Goal: Information Seeking & Learning: Learn about a topic

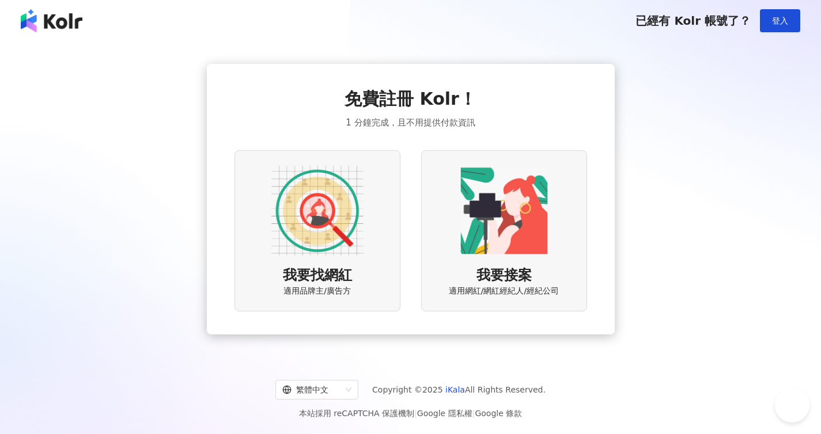
click at [784, 24] on span "登入" at bounding box center [780, 20] width 16 height 9
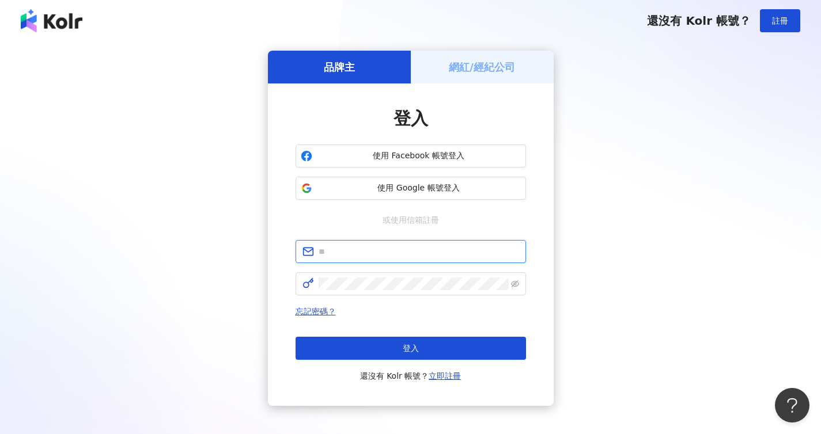
click at [372, 249] on input "text" at bounding box center [419, 251] width 200 height 13
type input "**********"
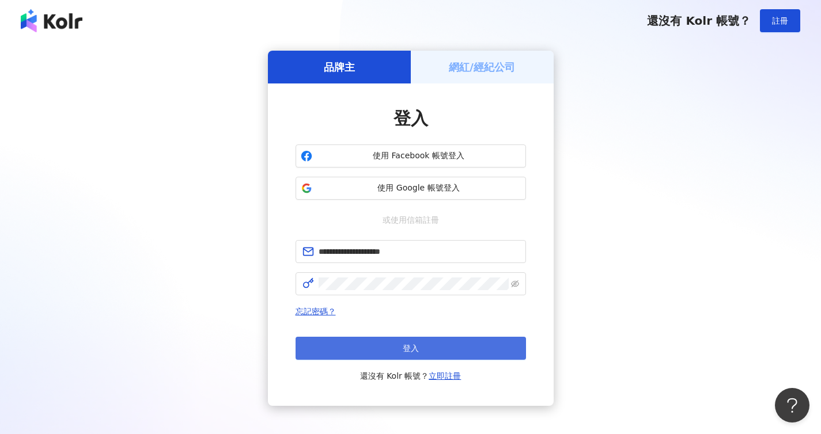
click at [392, 341] on button "登入" at bounding box center [410, 348] width 230 height 23
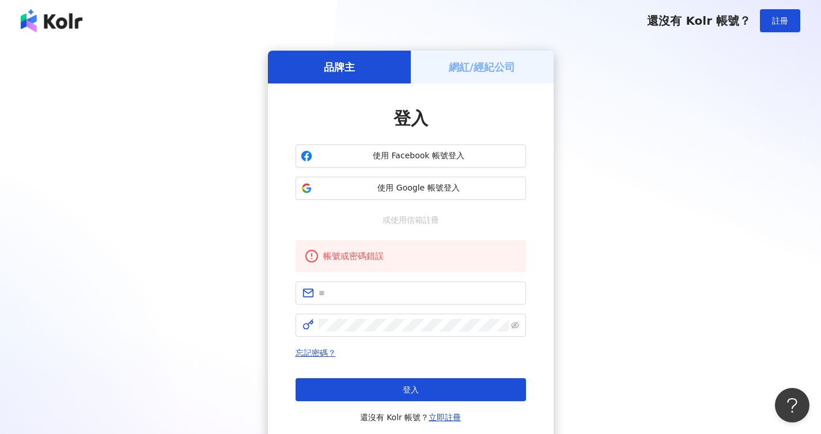
click at [411, 169] on div "使用 Facebook 帳號登入 使用 Google 帳號登入" at bounding box center [410, 172] width 230 height 55
click at [414, 151] on span "使用 Facebook 帳號登入" at bounding box center [419, 156] width 204 height 12
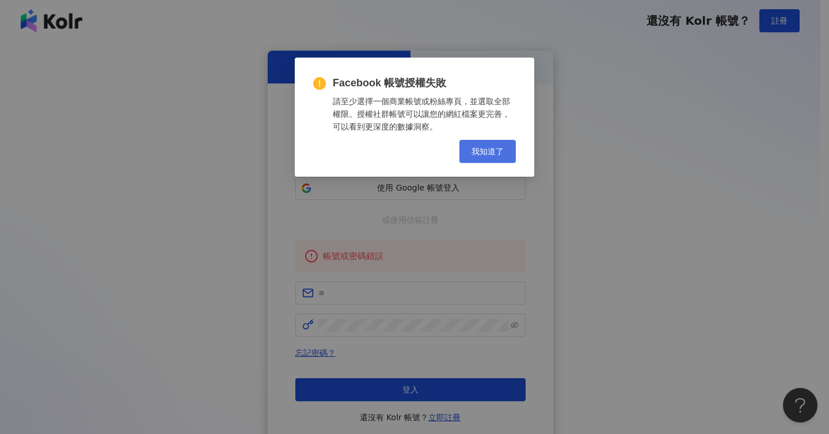
click at [484, 154] on span "我知道了" at bounding box center [488, 151] width 32 height 9
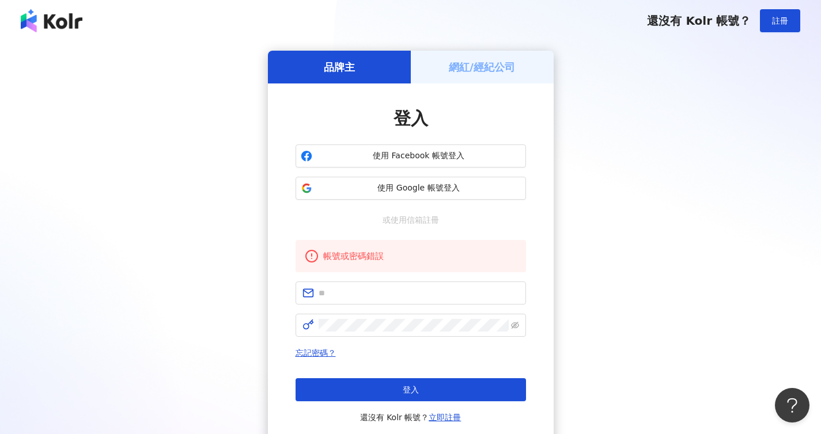
click at [385, 256] on div "帳號或密碼錯誤" at bounding box center [420, 256] width 194 height 14
click at [378, 300] on span at bounding box center [410, 293] width 230 height 23
click at [378, 299] on input "text" at bounding box center [419, 293] width 200 height 13
type input "**********"
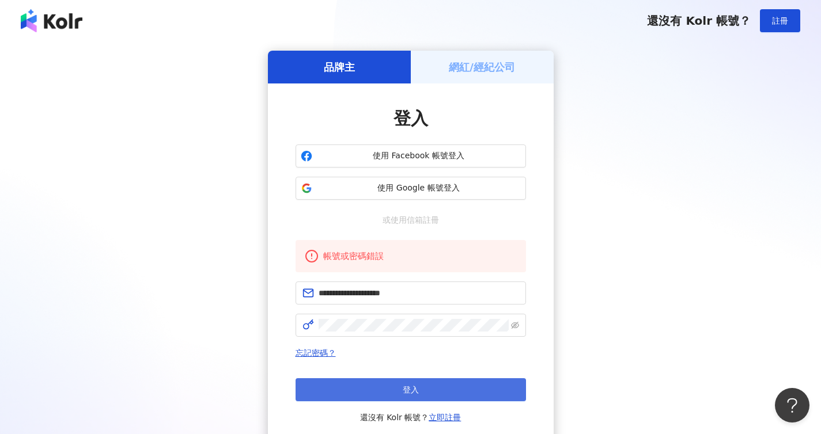
click at [400, 388] on button "登入" at bounding box center [410, 389] width 230 height 23
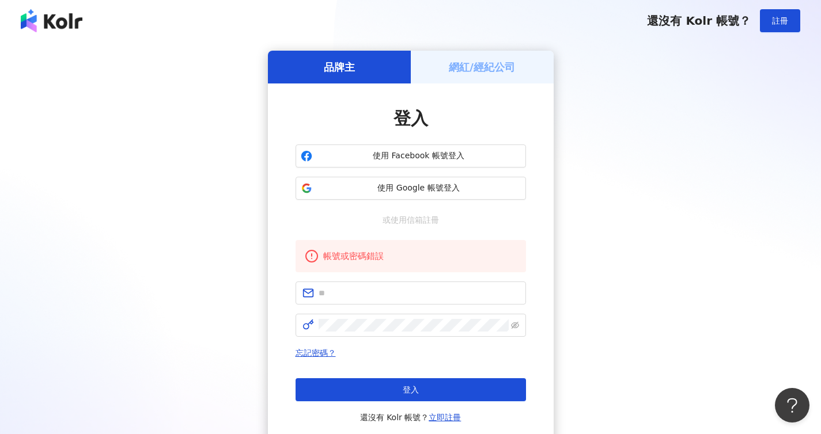
click at [393, 306] on form at bounding box center [410, 309] width 230 height 55
click at [394, 295] on input "text" at bounding box center [419, 293] width 200 height 13
type input "**********"
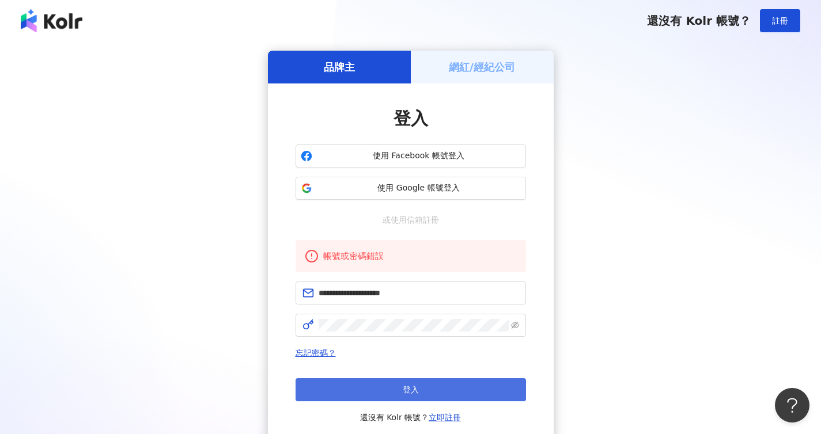
click at [382, 393] on button "登入" at bounding box center [410, 389] width 230 height 23
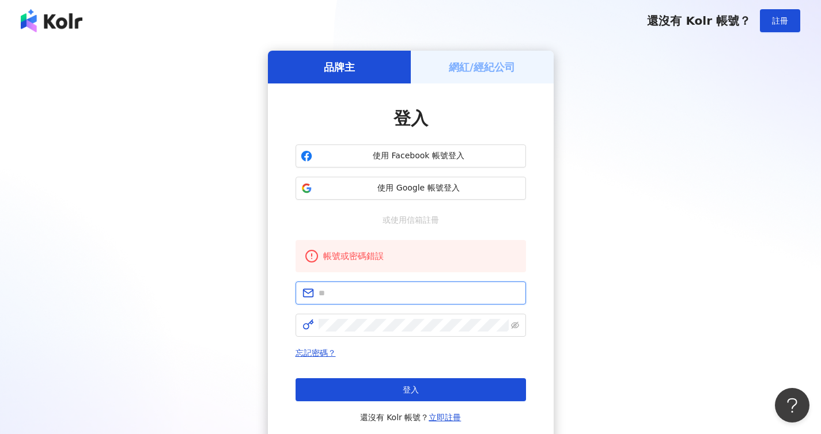
click at [381, 293] on input "text" at bounding box center [419, 293] width 200 height 13
type input "**********"
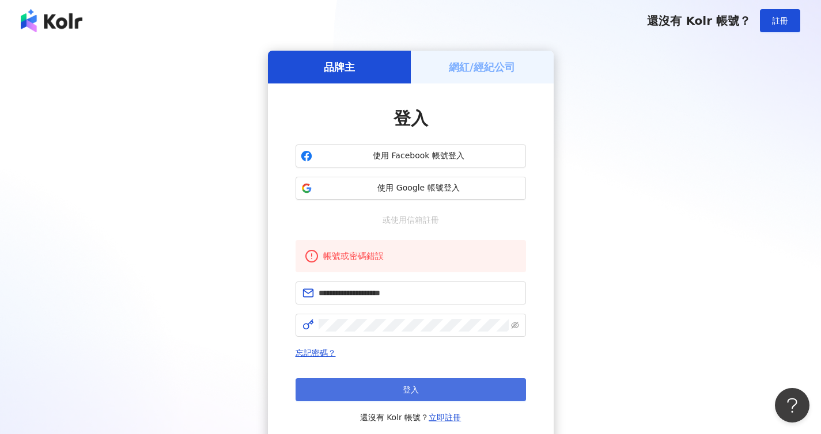
click at [383, 387] on button "登入" at bounding box center [410, 389] width 230 height 23
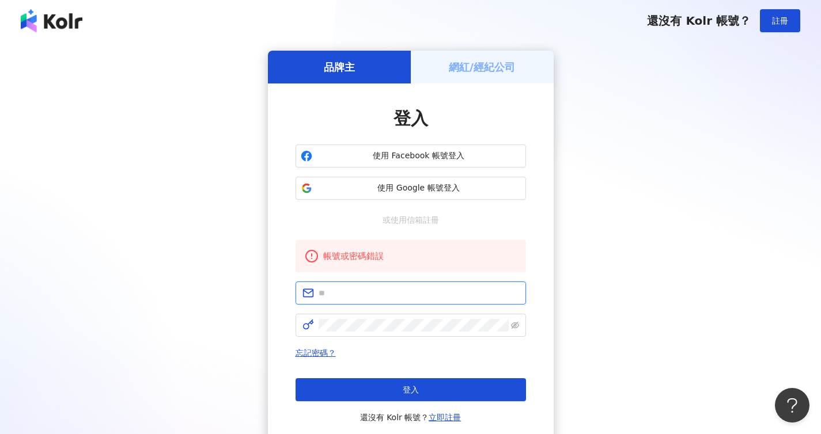
click at [373, 298] on input "text" at bounding box center [419, 293] width 200 height 13
type input "**********"
click at [381, 318] on span at bounding box center [410, 325] width 230 height 23
click at [392, 378] on div "忘記密碼？ 登入 還沒有 Kolr 帳號？ 立即註冊" at bounding box center [410, 385] width 230 height 78
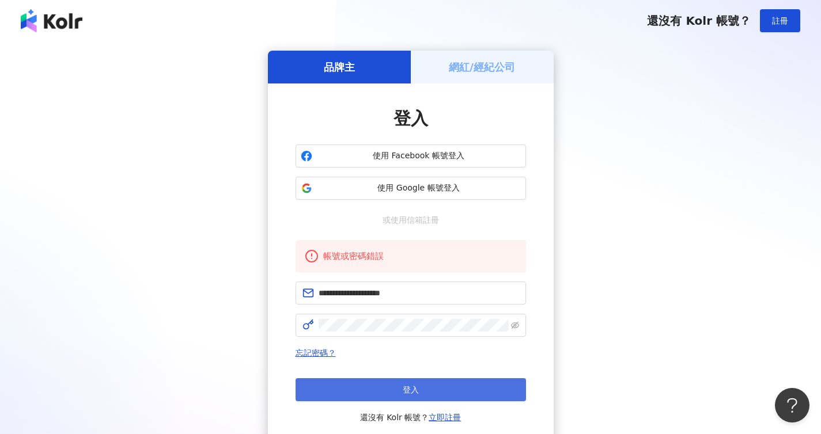
click at [392, 383] on button "登入" at bounding box center [410, 389] width 230 height 23
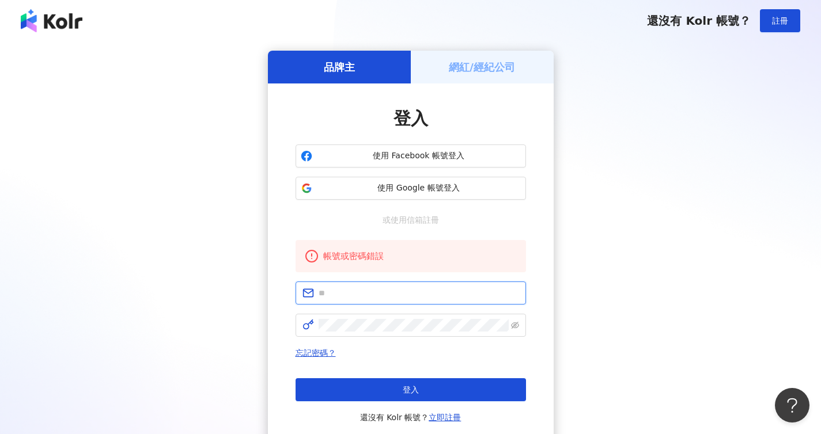
click at [398, 289] on input "text" at bounding box center [419, 293] width 200 height 13
type input "**********"
click at [397, 314] on span at bounding box center [410, 325] width 230 height 23
click at [397, 317] on span at bounding box center [410, 325] width 230 height 23
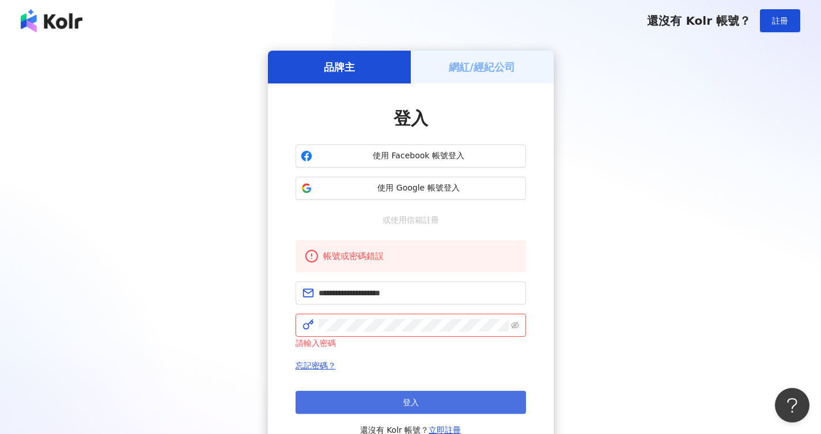
click at [389, 393] on button "登入" at bounding box center [410, 402] width 230 height 23
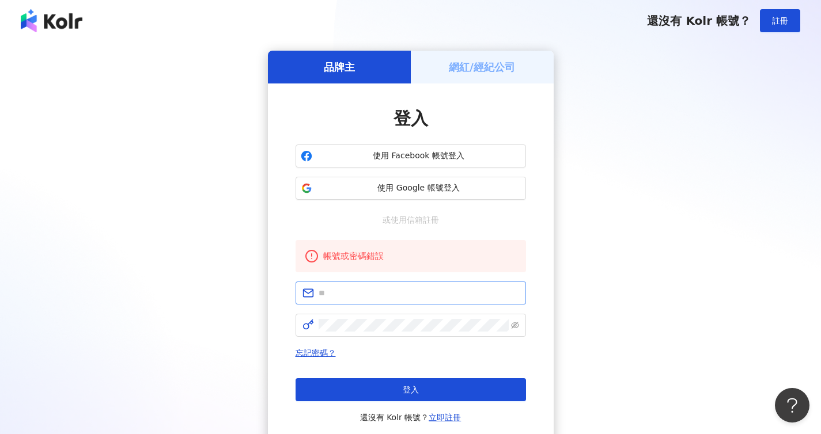
click at [378, 282] on span at bounding box center [410, 293] width 230 height 23
click at [378, 288] on input "text" at bounding box center [419, 293] width 200 height 13
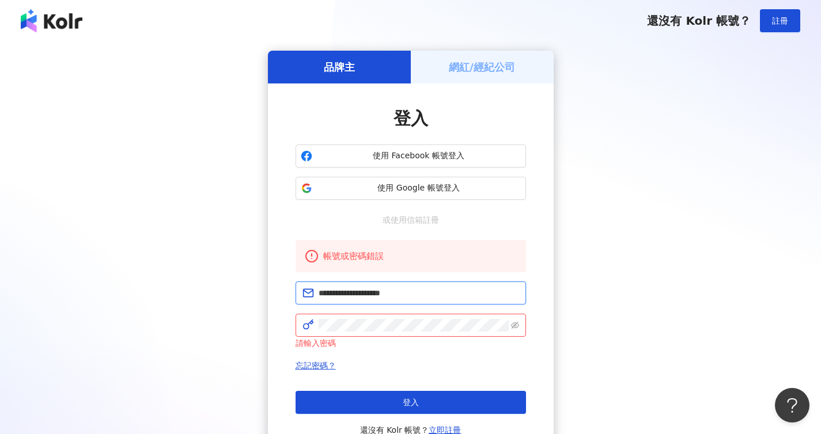
click at [362, 295] on input "**********" at bounding box center [419, 293] width 200 height 13
click at [345, 292] on input "**********" at bounding box center [419, 293] width 200 height 13
click at [344, 291] on input "**********" at bounding box center [419, 293] width 200 height 13
type input "**********"
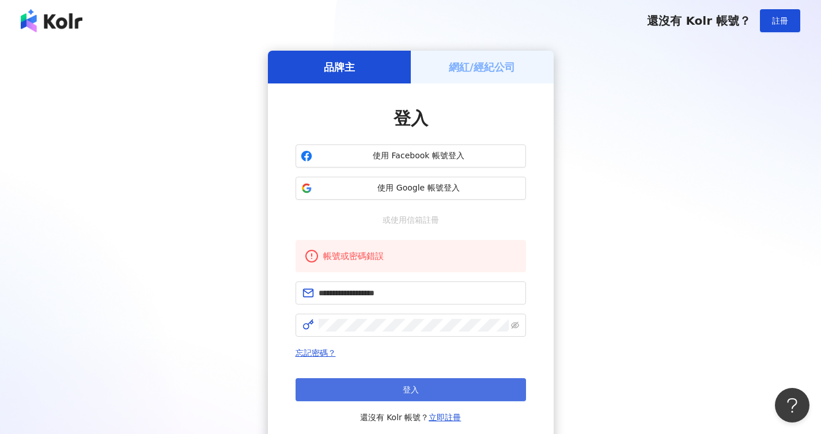
click at [383, 396] on button "登入" at bounding box center [410, 389] width 230 height 23
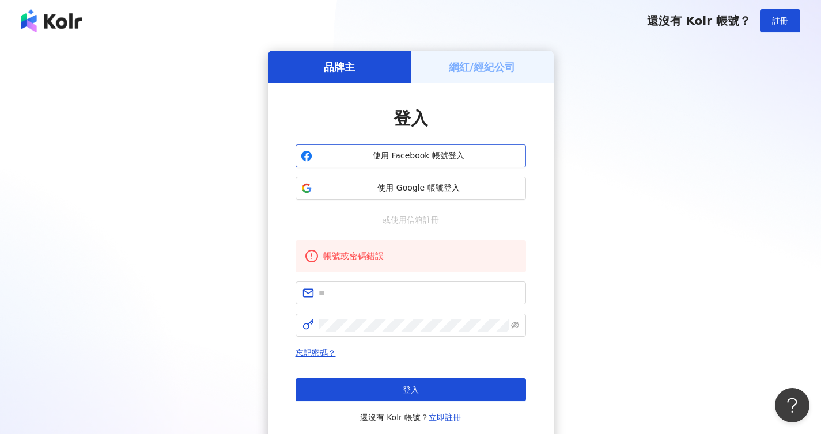
click at [458, 154] on span "使用 Facebook 帳號登入" at bounding box center [419, 156] width 204 height 12
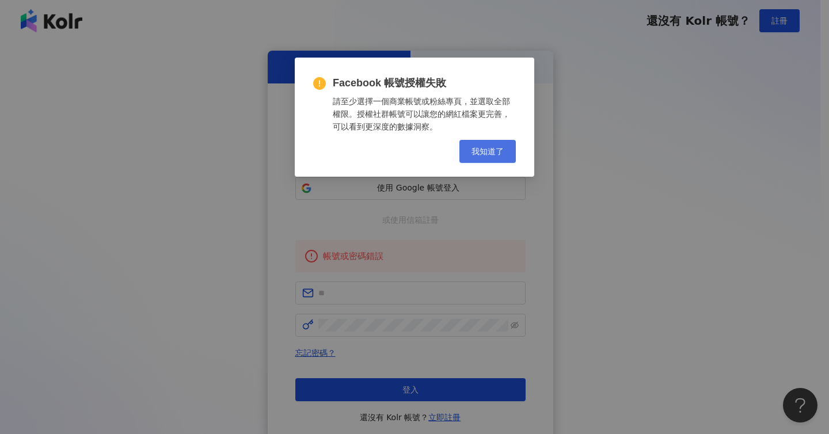
click at [491, 160] on button "我知道了" at bounding box center [488, 151] width 56 height 23
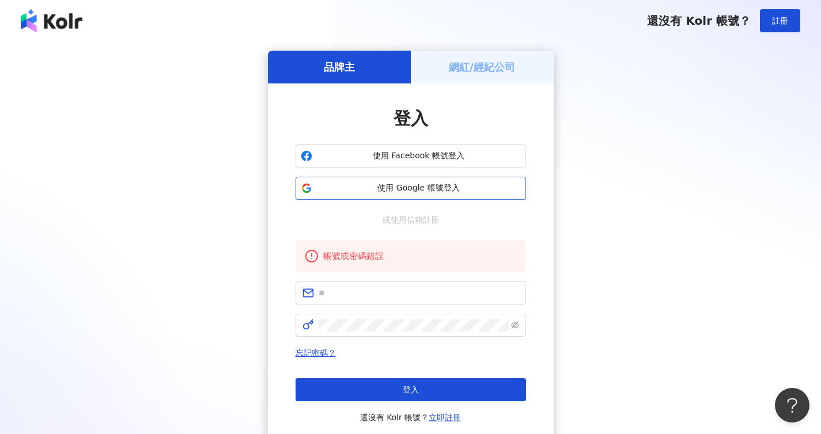
click at [388, 183] on span "使用 Google 帳號登入" at bounding box center [419, 189] width 204 height 12
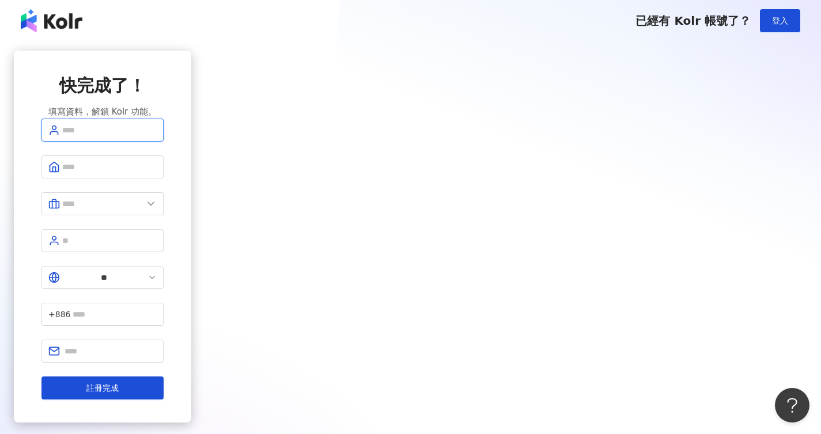
click at [157, 137] on input "text" at bounding box center [109, 130] width 94 height 13
type input "*"
type input "***"
click at [157, 173] on input "text" at bounding box center [109, 167] width 94 height 13
type input "*"
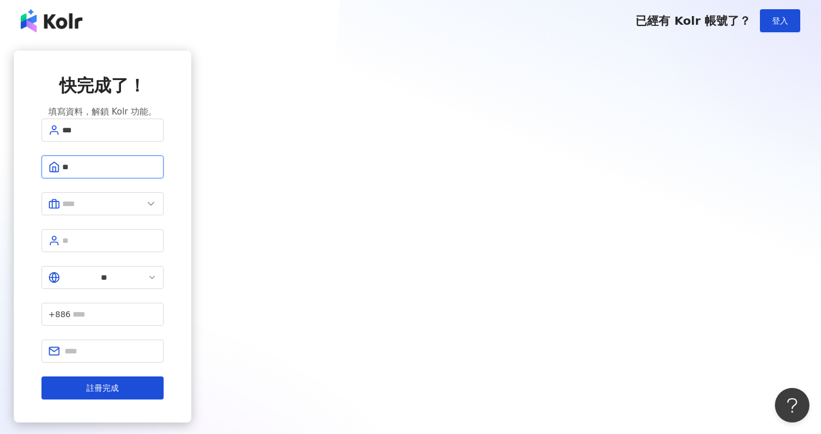
type input "*"
type input "***"
click at [143, 210] on input "text" at bounding box center [102, 204] width 81 height 13
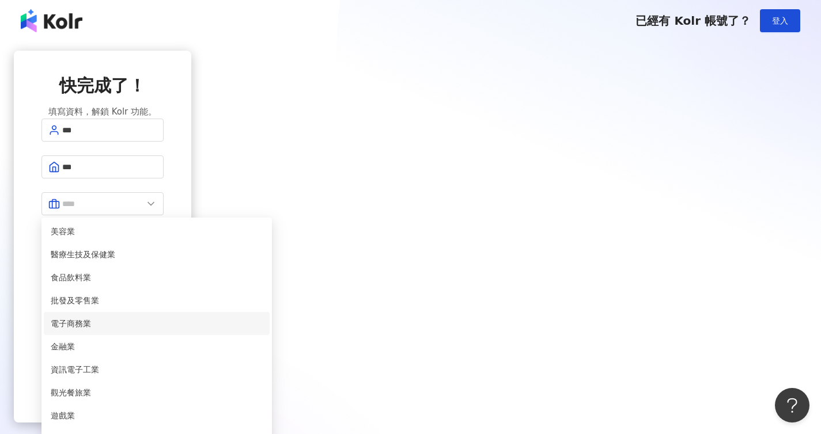
click at [263, 330] on span "電子商務業" at bounding box center [157, 323] width 212 height 13
type input "*****"
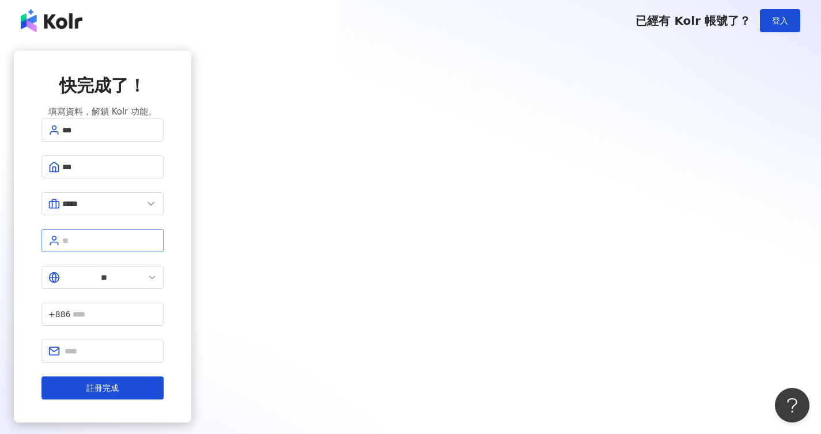
click at [164, 252] on span at bounding box center [102, 240] width 122 height 23
type input "*****"
click at [157, 308] on input "text" at bounding box center [115, 314] width 84 height 13
type input "*"
click at [157, 345] on input "text" at bounding box center [111, 351] width 92 height 13
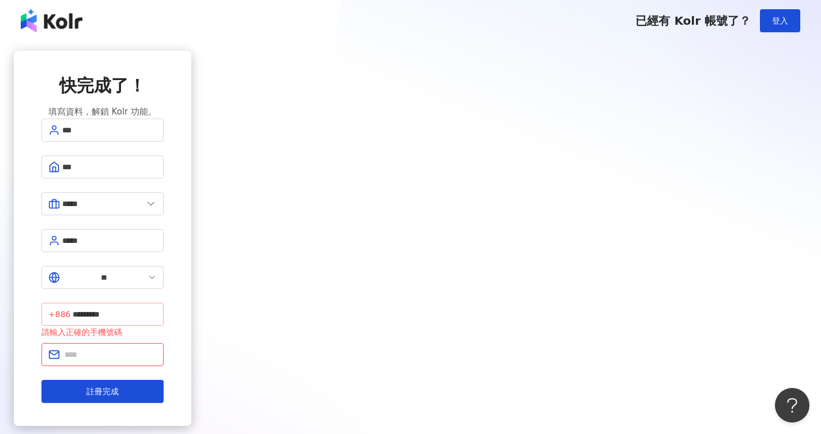
click at [164, 303] on span "+886 *********" at bounding box center [102, 314] width 122 height 23
click at [157, 308] on input "*********" at bounding box center [115, 314] width 84 height 13
type input "**********"
click at [157, 348] on input "text" at bounding box center [111, 354] width 92 height 13
type input "**********"
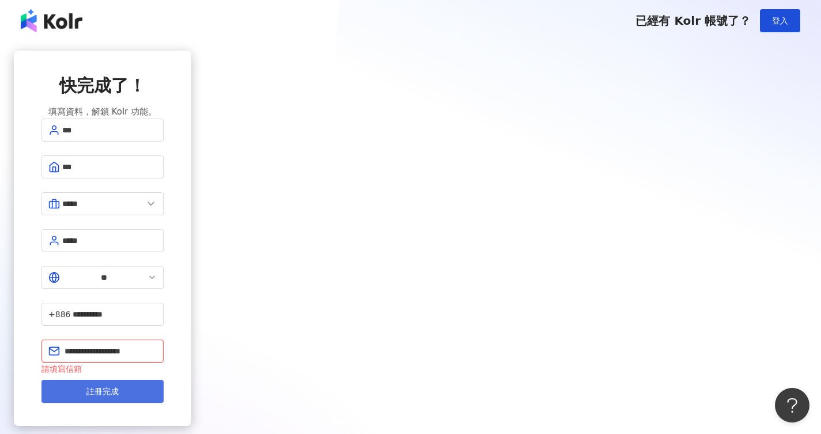
click at [119, 387] on span "註冊完成" at bounding box center [102, 391] width 32 height 9
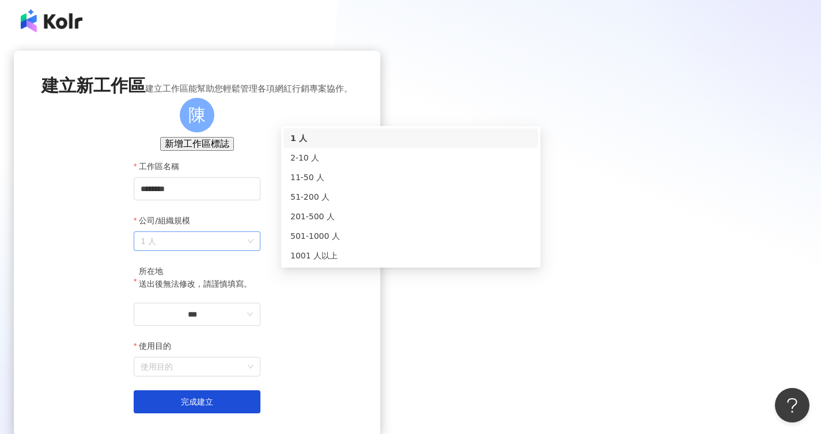
click at [253, 251] on span "1 人" at bounding box center [197, 241] width 113 height 18
click at [386, 260] on div "1001 人以上" at bounding box center [410, 255] width 241 height 13
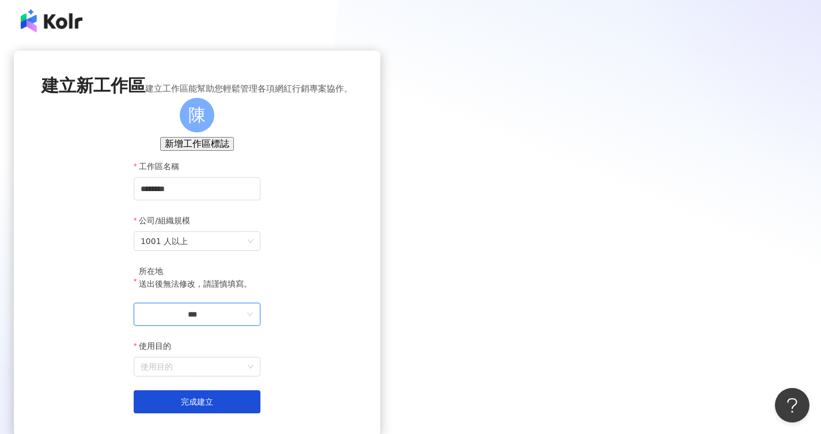
click at [244, 321] on input "***" at bounding box center [193, 314] width 104 height 13
click at [258, 293] on div "台灣" at bounding box center [250, 299] width 16 height 13
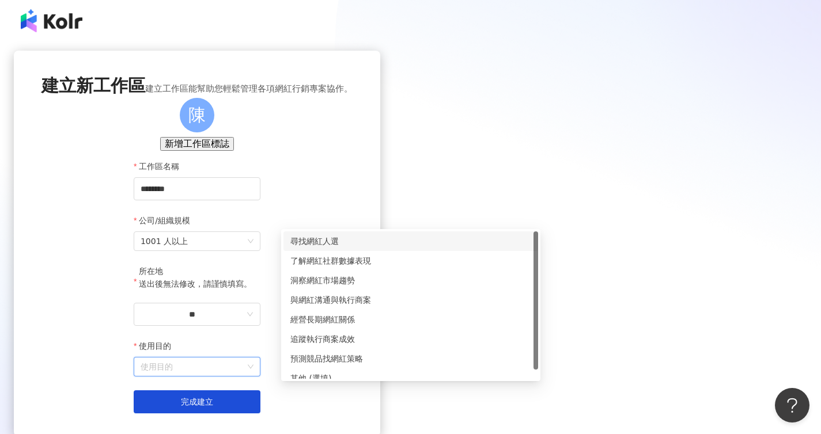
click at [253, 376] on input "使用目的" at bounding box center [197, 367] width 113 height 18
click at [367, 241] on div "尋找網紅人選" at bounding box center [410, 241] width 241 height 13
click at [253, 376] on span "尋找網紅人選" at bounding box center [197, 367] width 113 height 18
click at [358, 259] on div "了解網紅社群數據表現" at bounding box center [410, 261] width 241 height 13
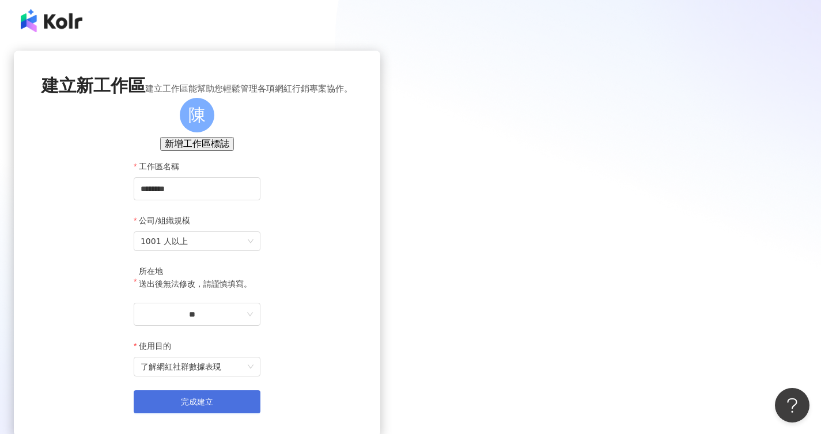
click at [260, 414] on button "完成建立" at bounding box center [197, 402] width 127 height 23
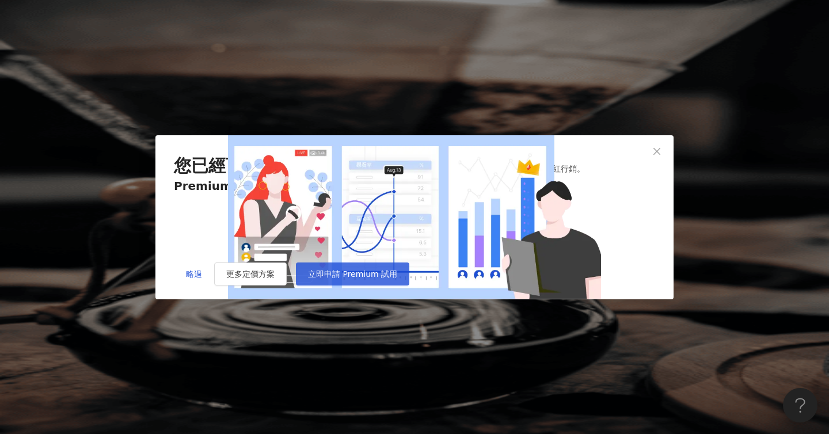
click at [397, 279] on span "立即申請 Premium 試用" at bounding box center [352, 274] width 89 height 9
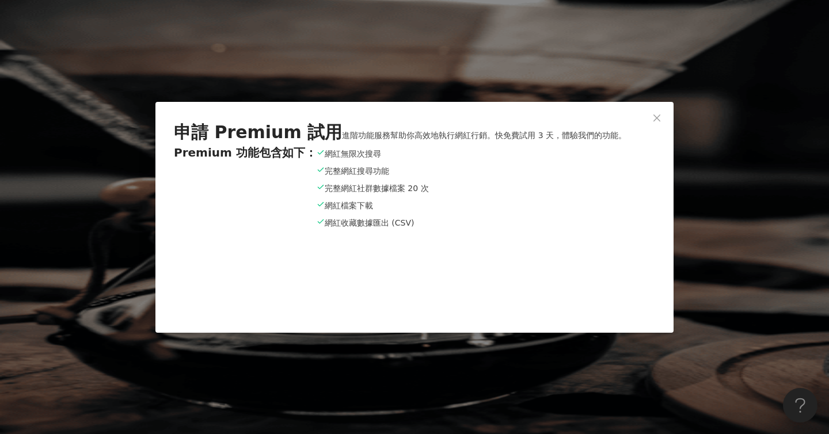
click at [820, 434] on div "申請 Premium 試用 進階功能服務幫助你高效地執行網紅行銷。快免費試用 3 天，體驗我們的功能。 Premium 功能包含如下： 網紅無限次搜尋 完整網…" at bounding box center [414, 217] width 829 height 434
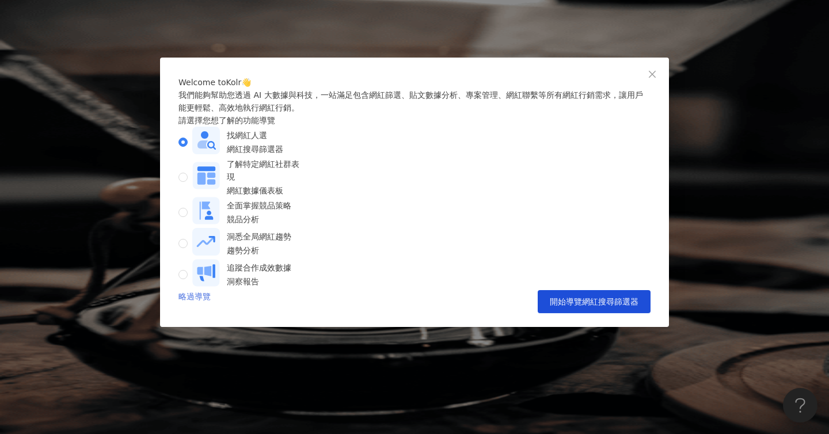
click at [202, 313] on link "略過導覽" at bounding box center [195, 301] width 32 height 23
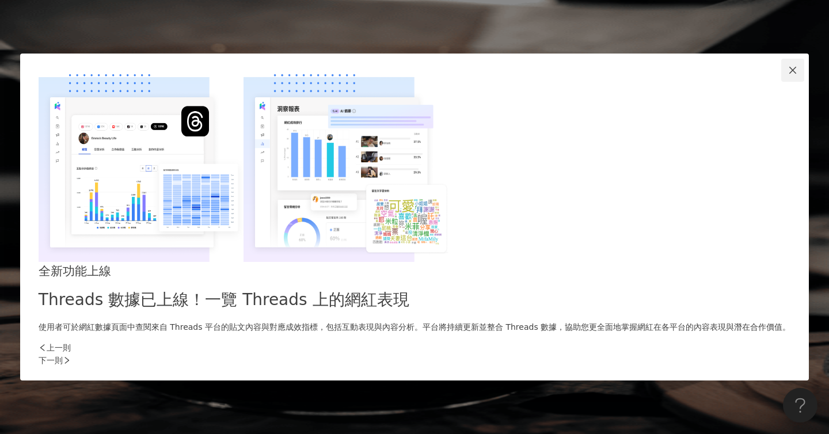
click at [789, 75] on icon "close" at bounding box center [793, 70] width 9 height 9
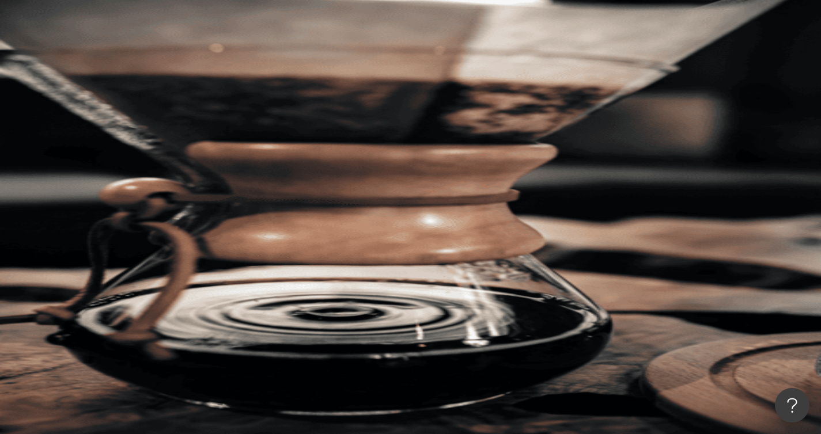
click at [183, 66] on div "不分平台" at bounding box center [163, 56] width 40 height 18
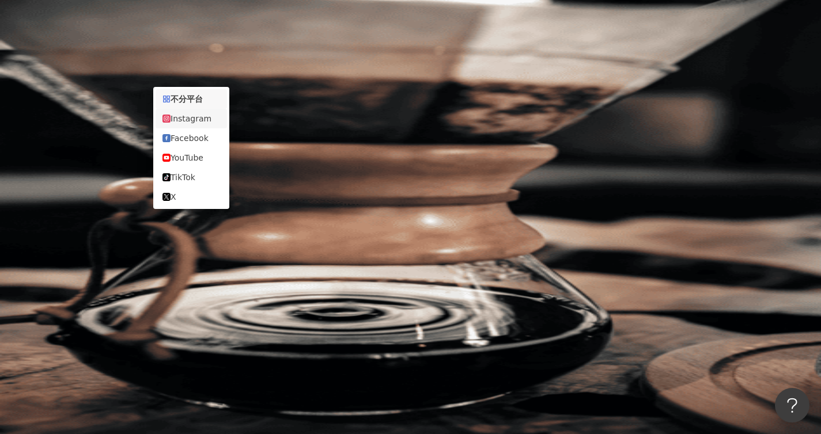
click at [207, 124] on div "Instagram" at bounding box center [191, 118] width 58 height 13
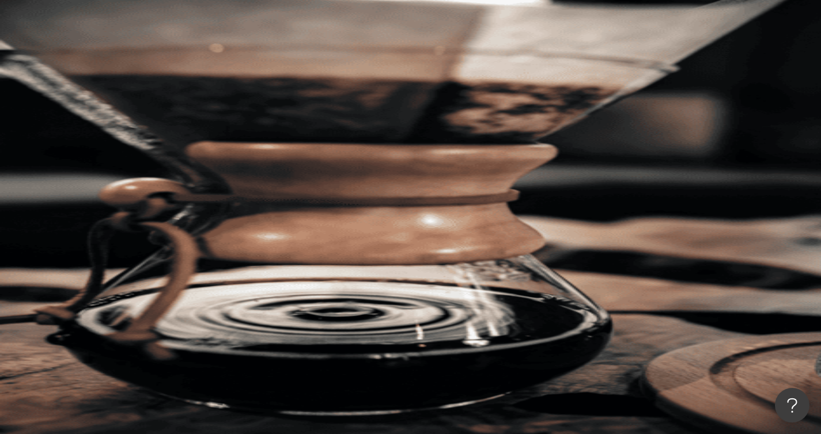
click at [312, 68] on input "search" at bounding box center [265, 57] width 93 height 22
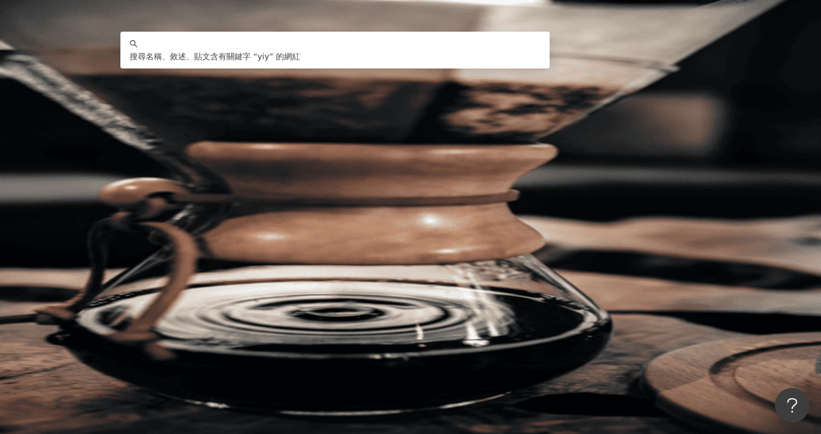
type input "****"
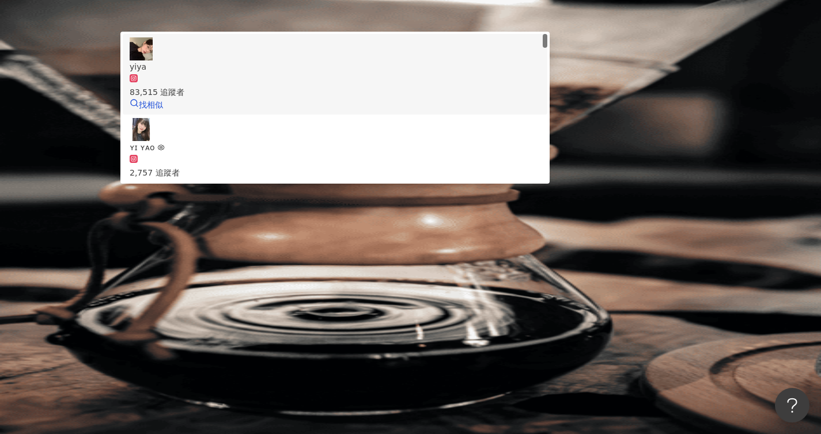
click at [342, 98] on div "83,515 追蹤者" at bounding box center [335, 85] width 411 height 25
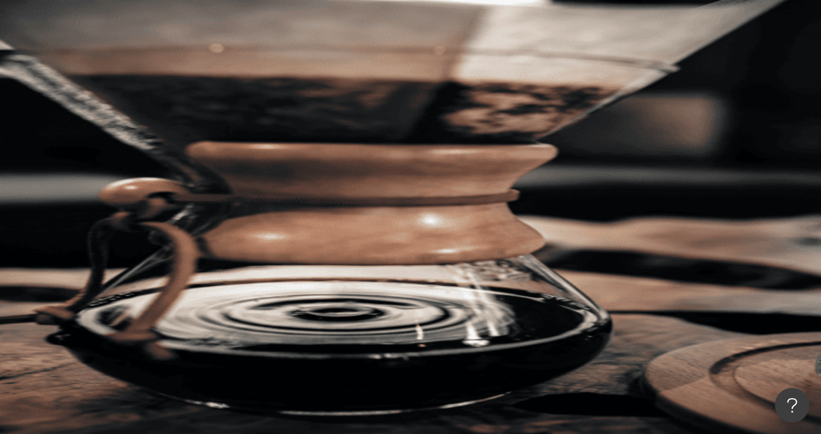
click at [295, 68] on input "search" at bounding box center [265, 57] width 93 height 22
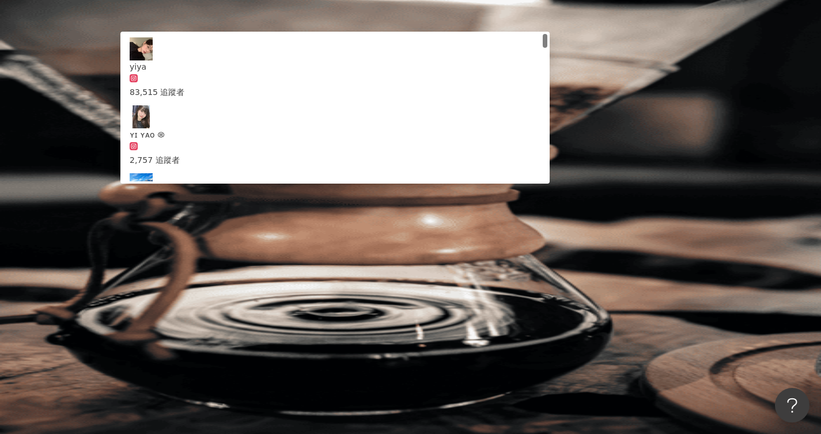
type input "*"
click at [312, 68] on input "*" at bounding box center [265, 57] width 93 height 22
type input "******"
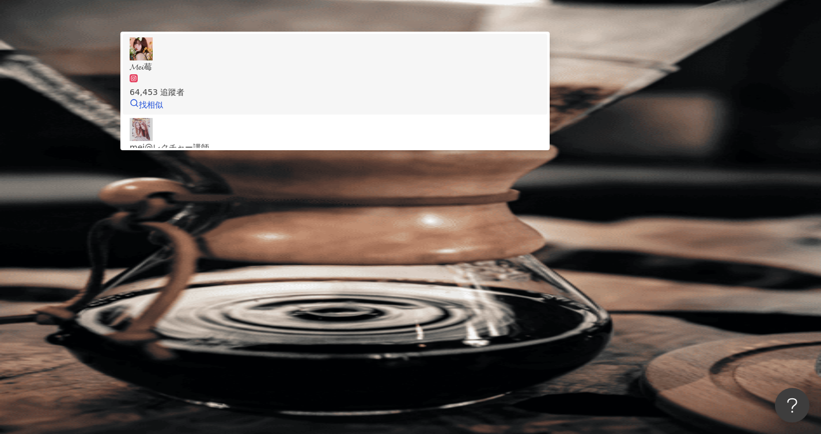
click at [331, 73] on span "𝓜𝓮𝓲莓" at bounding box center [335, 66] width 411 height 13
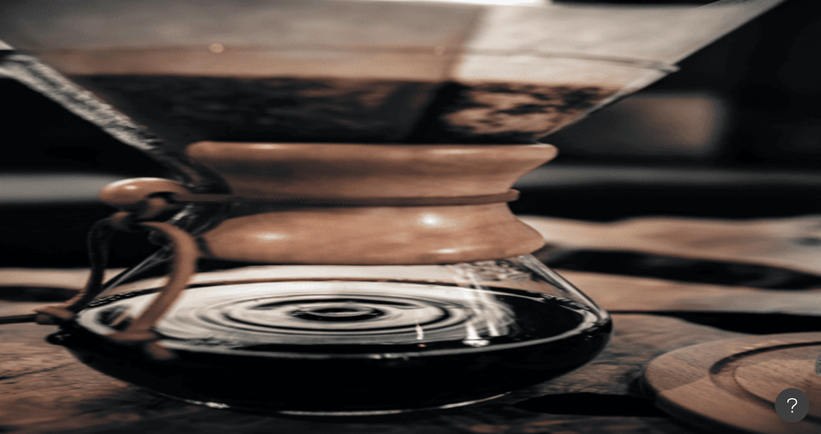
click at [312, 68] on input "search" at bounding box center [265, 57] width 93 height 22
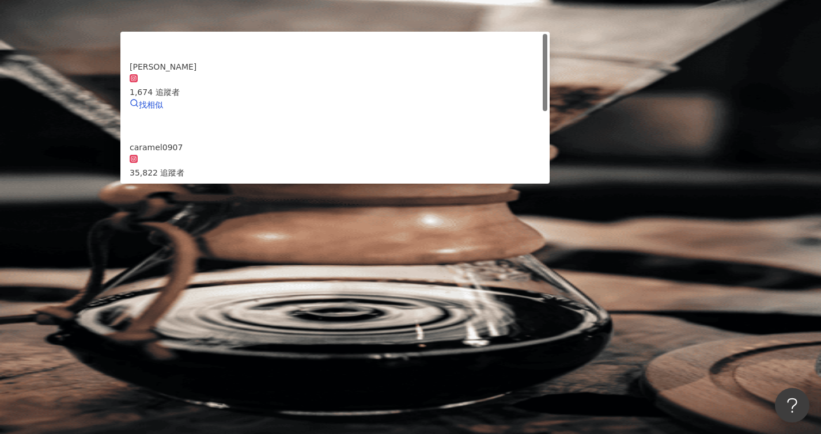
type input "*"
type input "********"
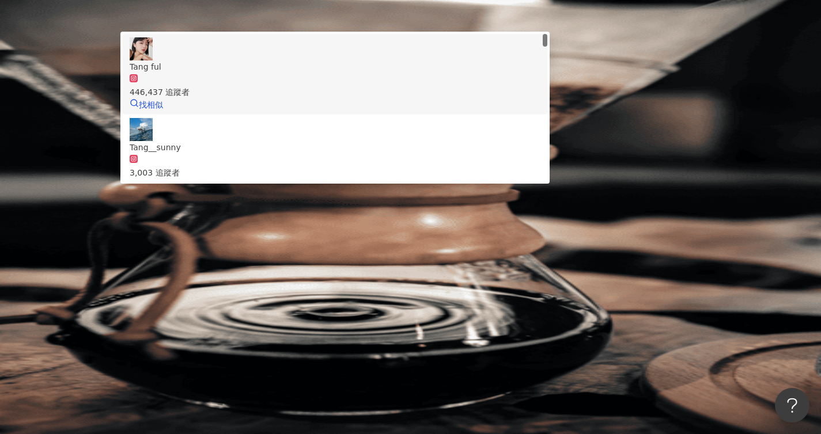
click at [301, 73] on div "Tang ful" at bounding box center [335, 66] width 411 height 13
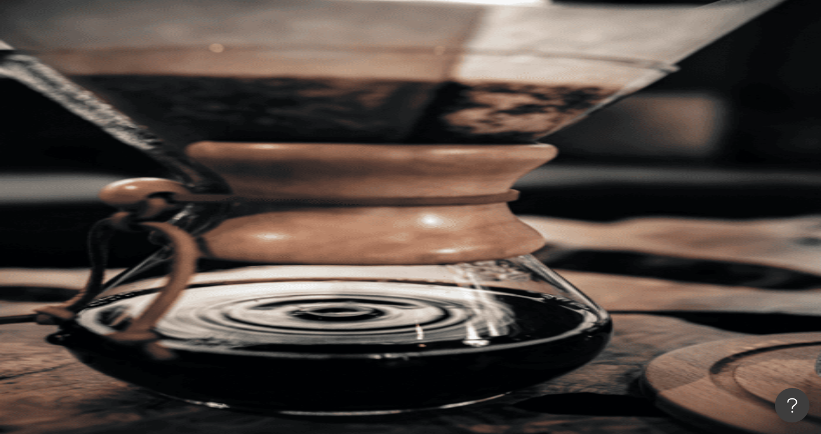
click at [267, 62] on input "search" at bounding box center [265, 57] width 93 height 22
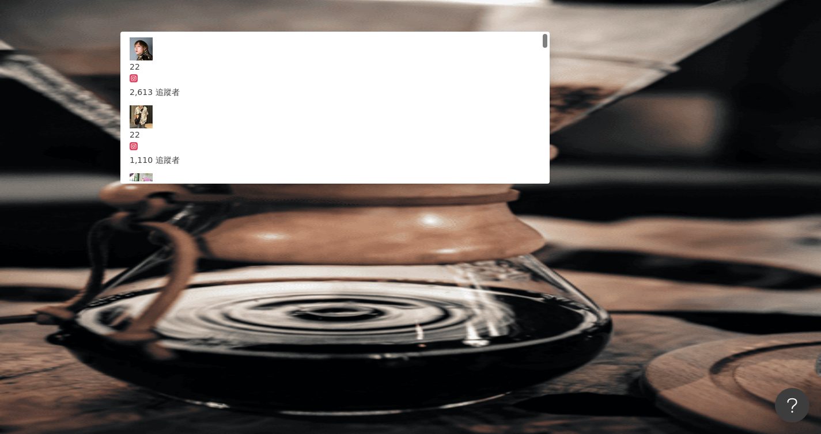
type input "******"
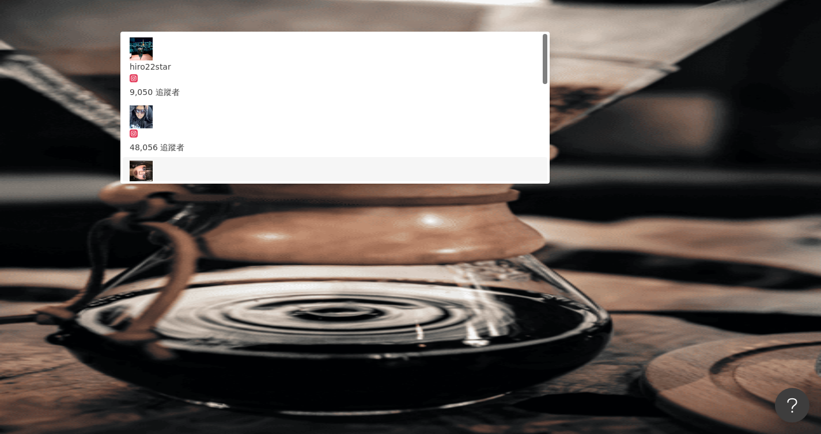
click at [343, 222] on div "42,917 追蹤者" at bounding box center [335, 228] width 411 height 13
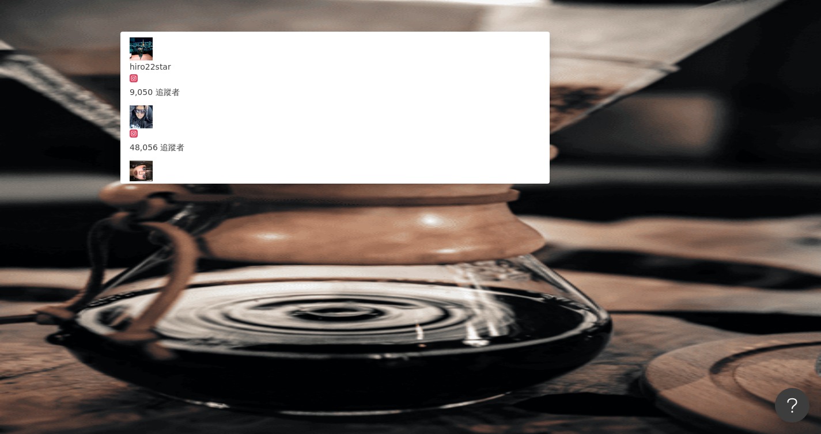
click at [309, 68] on input "search" at bounding box center [265, 57] width 93 height 22
click at [302, 66] on input "search" at bounding box center [265, 57] width 93 height 22
click at [254, 66] on input "search" at bounding box center [265, 57] width 93 height 22
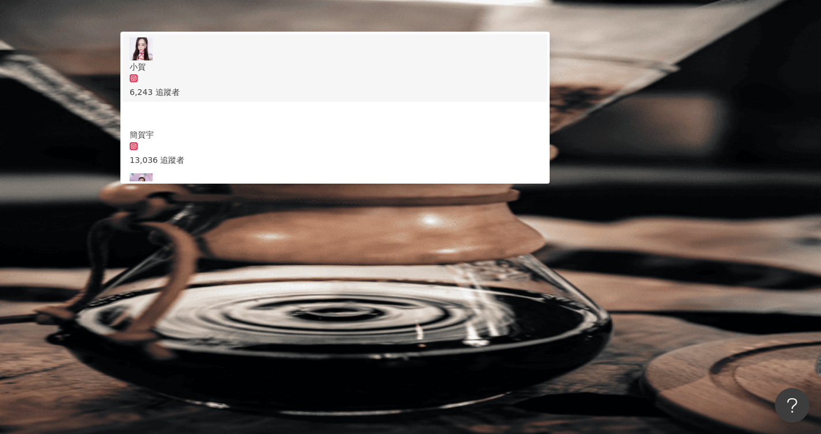
type input "*"
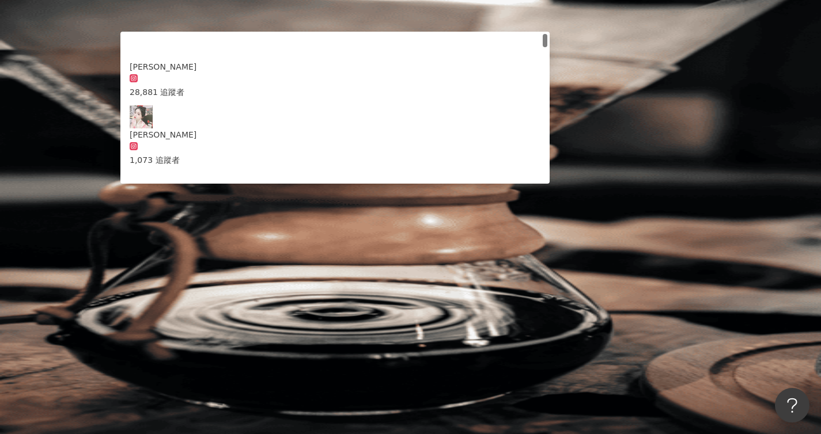
type input "********"
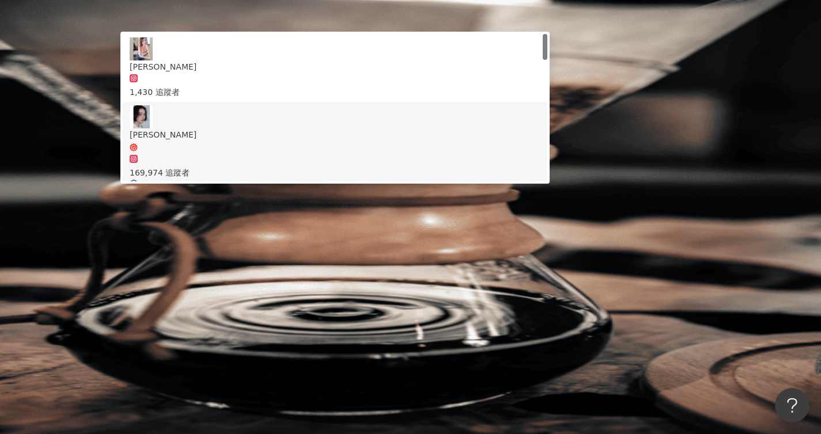
click at [349, 154] on div "169,974 追蹤者" at bounding box center [335, 166] width 411 height 25
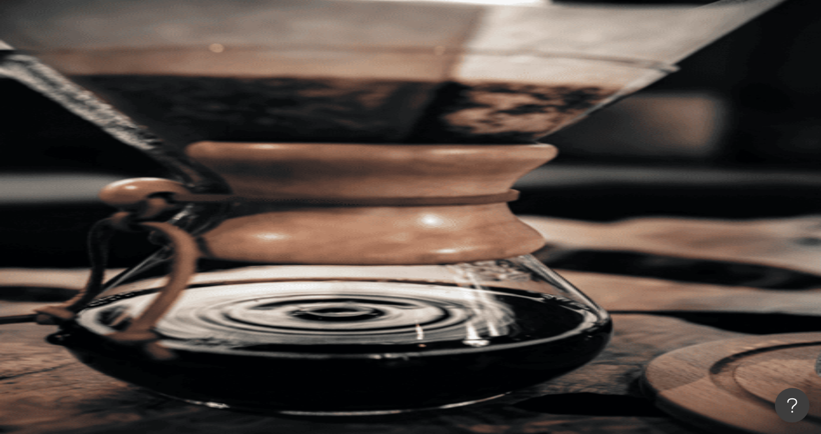
click at [305, 68] on input "search" at bounding box center [265, 57] width 93 height 22
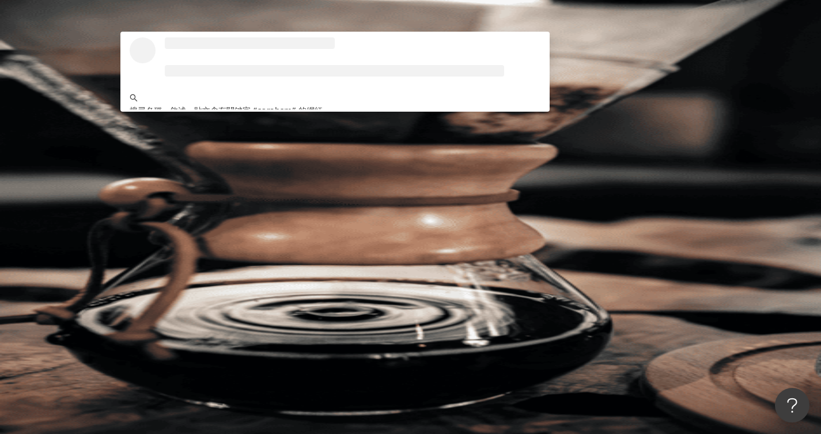
type input "********"
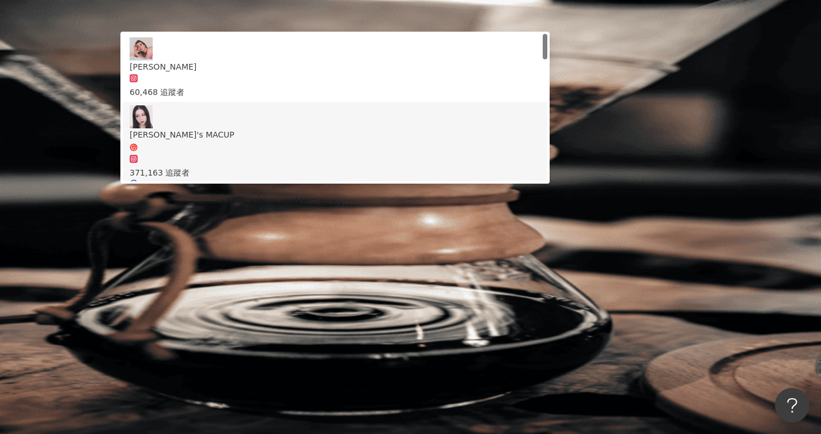
click at [344, 166] on div "371,163 追蹤者" at bounding box center [335, 172] width 411 height 13
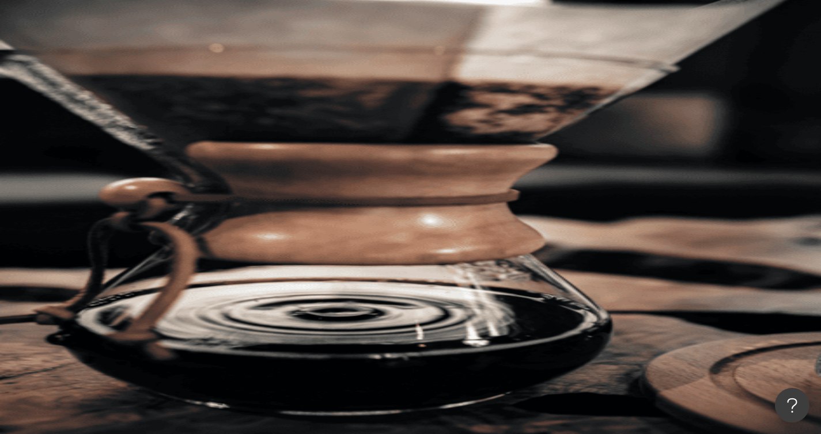
click at [279, 64] on input "search" at bounding box center [265, 57] width 93 height 22
type input "*"
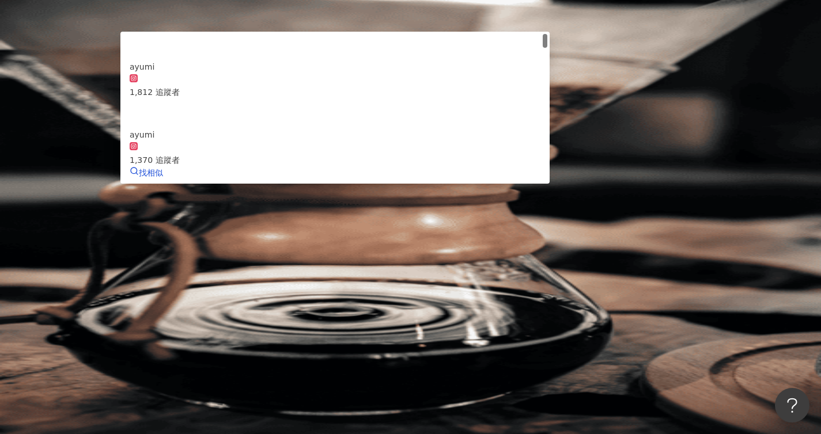
type input "*******"
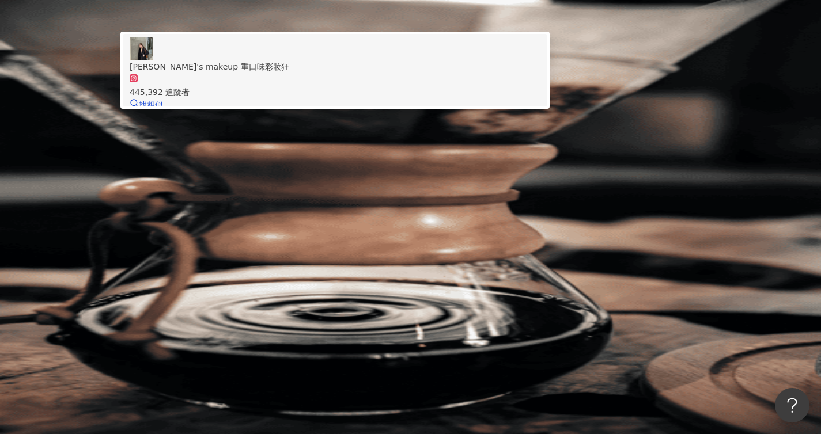
click at [387, 98] on div "445,392 追蹤者" at bounding box center [335, 85] width 411 height 25
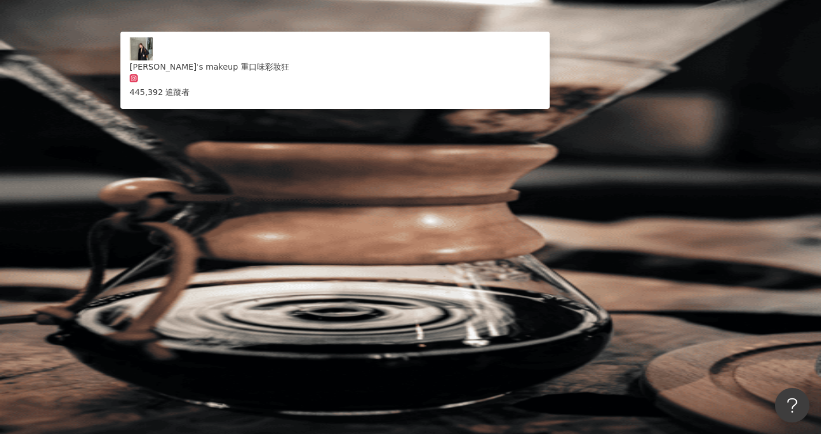
click at [304, 67] on input "search" at bounding box center [265, 57] width 93 height 22
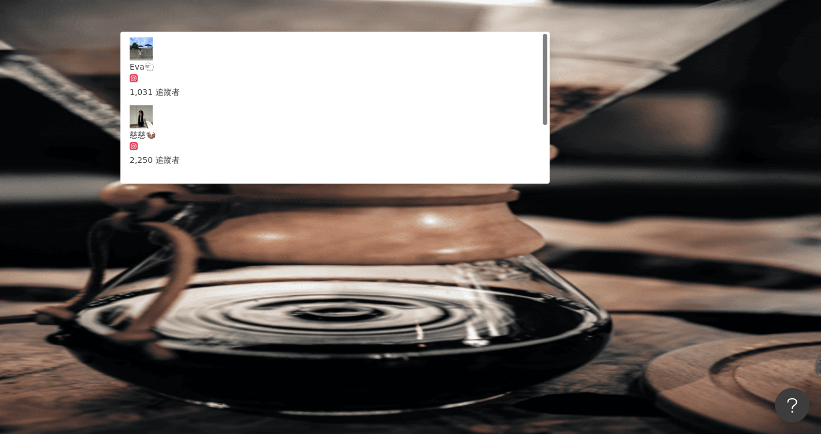
type input "**********"
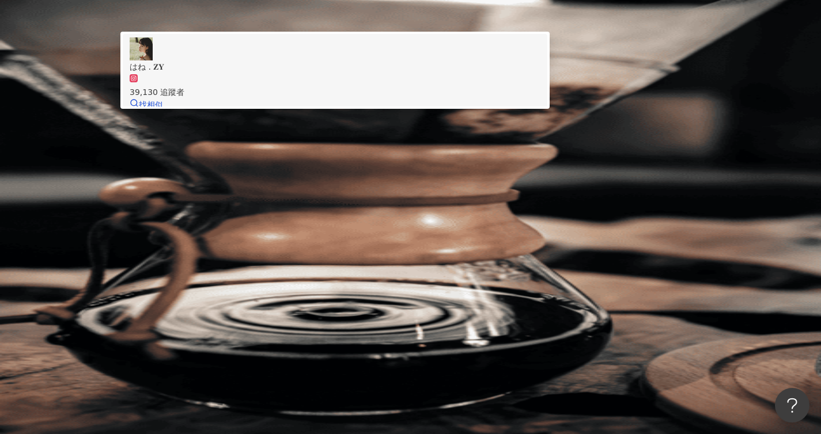
click at [367, 98] on div "39,130 追蹤者" at bounding box center [335, 85] width 411 height 25
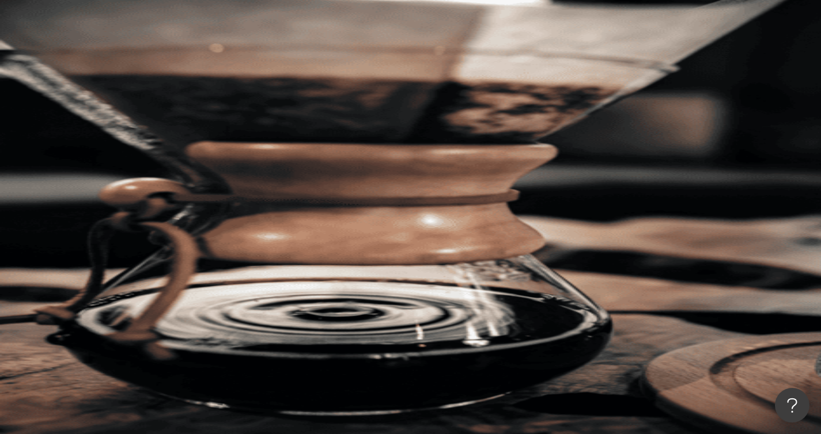
click at [279, 68] on input "search" at bounding box center [265, 57] width 93 height 22
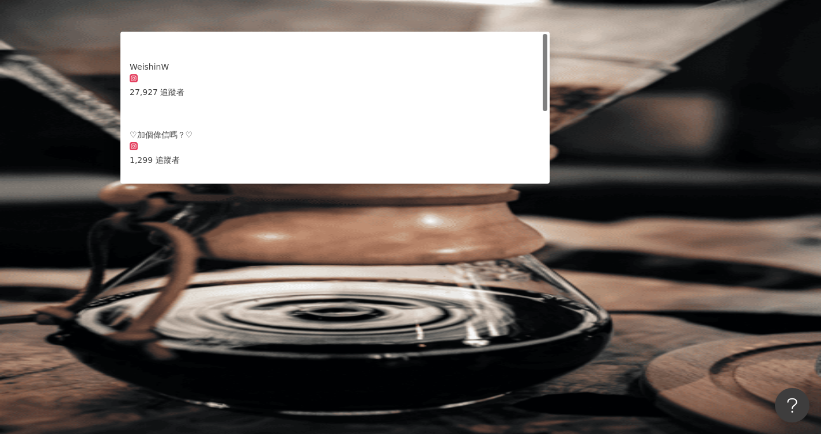
type input "*********"
click at [332, 198] on div "邢 25,781 追蹤者 找相似" at bounding box center [335, 210] width 411 height 74
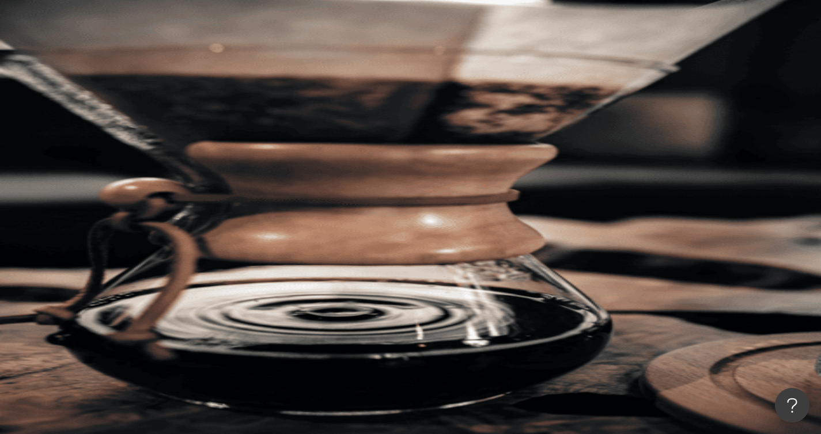
click at [312, 68] on input "search" at bounding box center [265, 57] width 93 height 22
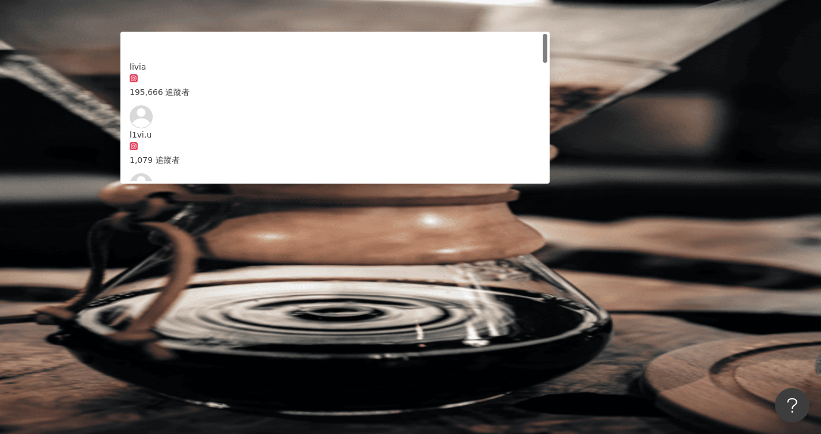
type input "*****"
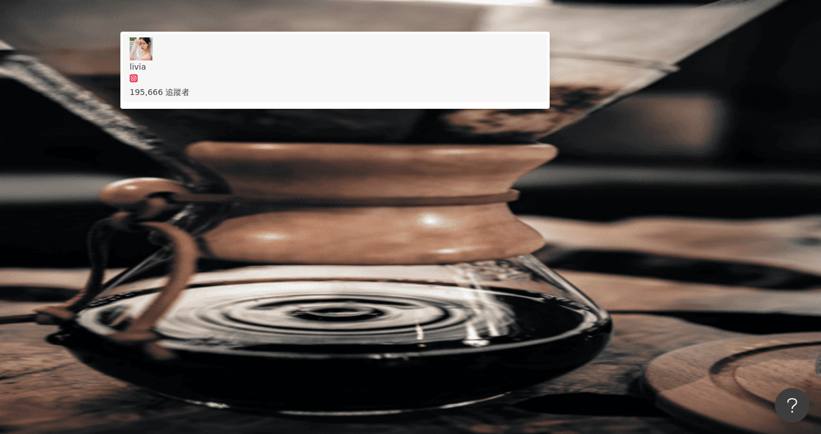
click at [317, 98] on div "195,666 追蹤者" at bounding box center [335, 92] width 411 height 13
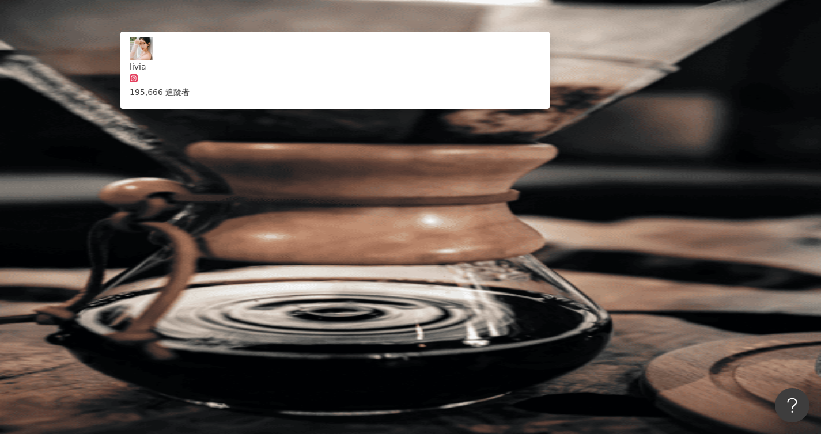
click at [381, 109] on div "您可能感興趣： 情人節 普渡 農曆七月十五 名額可預訂 錢兔似錦鑽石包" at bounding box center [478, 120] width 685 height 23
click at [297, 68] on input "search" at bounding box center [265, 57] width 93 height 22
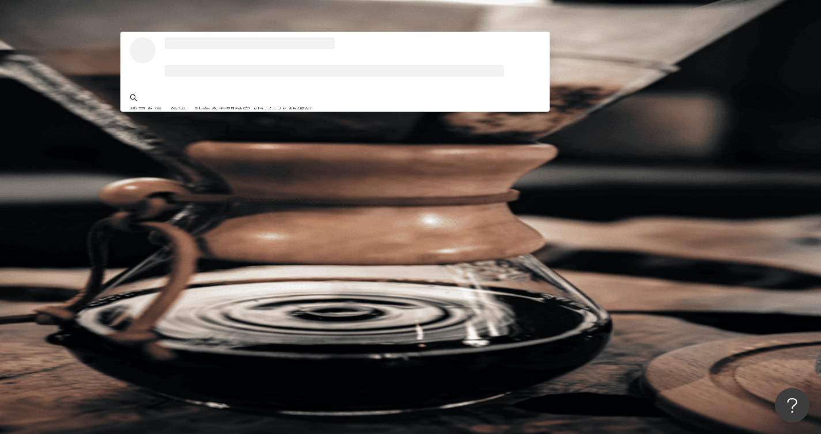
type input "*****"
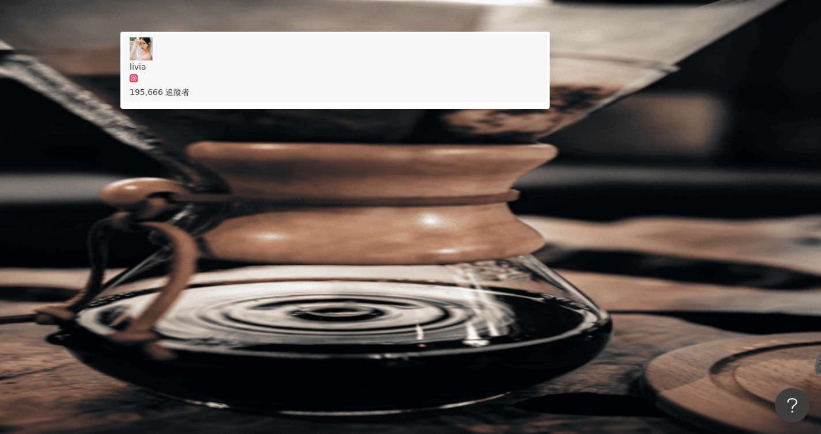
click at [329, 98] on div "livia 195,666 追蹤者" at bounding box center [335, 67] width 411 height 61
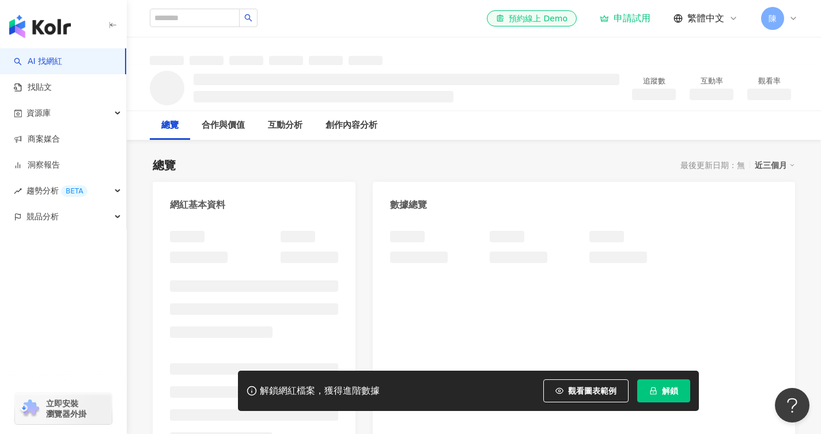
click at [665, 395] on span "解鎖" at bounding box center [670, 390] width 16 height 9
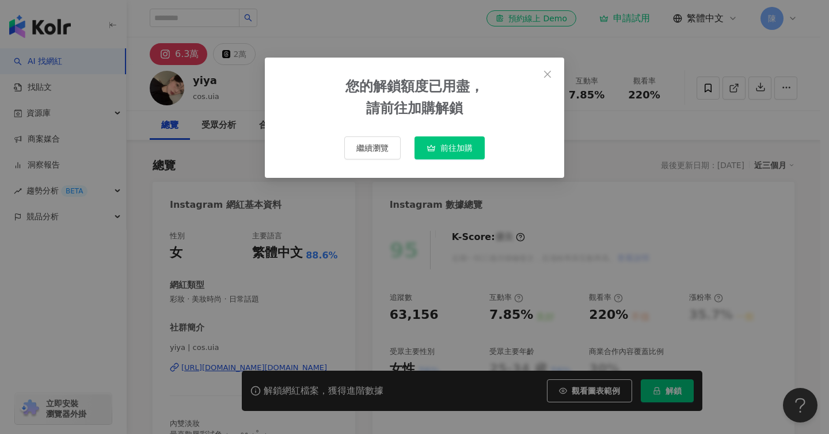
click at [554, 74] on span "Close" at bounding box center [547, 74] width 23 height 9
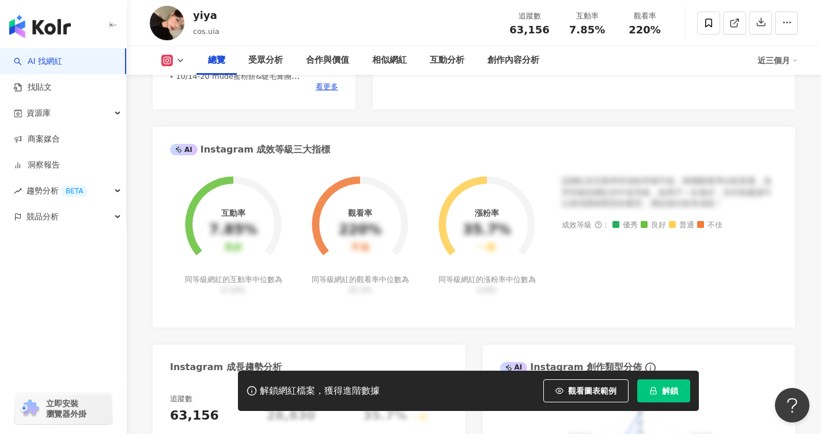
scroll to position [371, 0]
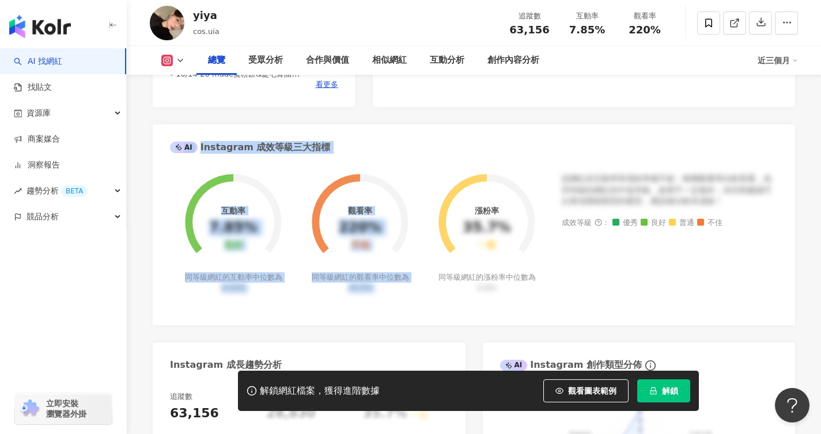
drag, startPoint x: 146, startPoint y: 122, endPoint x: 452, endPoint y: 241, distance: 329.0
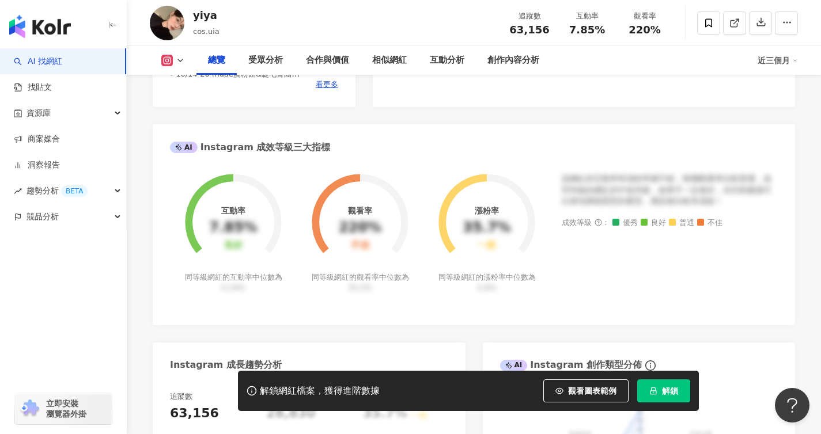
click at [158, 294] on div "互動率 7.85% 良好 同等級網紅的互動率中位數為 0.19% 觀看率 220% 不佳 同等級網紅的觀看率中位數為 35.5% 漲粉率 35.7% 一般 同…" at bounding box center [474, 243] width 642 height 163
drag, startPoint x: 233, startPoint y: 229, endPoint x: 252, endPoint y: 228, distance: 19.6
click at [252, 228] on div "7.85%" at bounding box center [233, 228] width 48 height 16
click at [253, 231] on div "7.85%" at bounding box center [233, 228] width 48 height 16
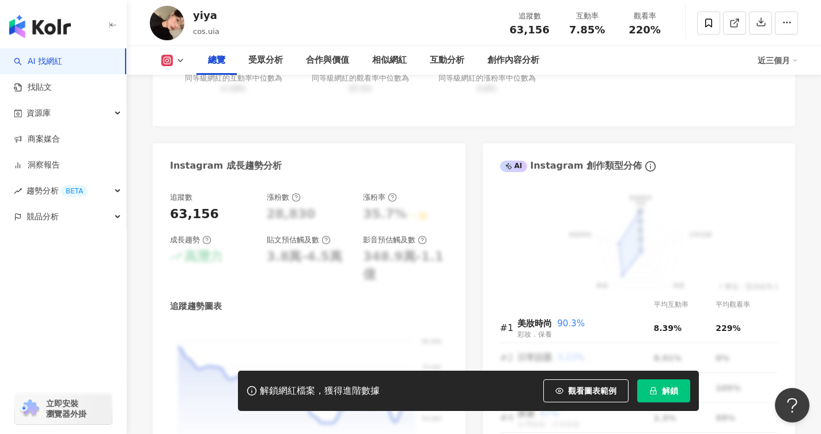
scroll to position [618, 0]
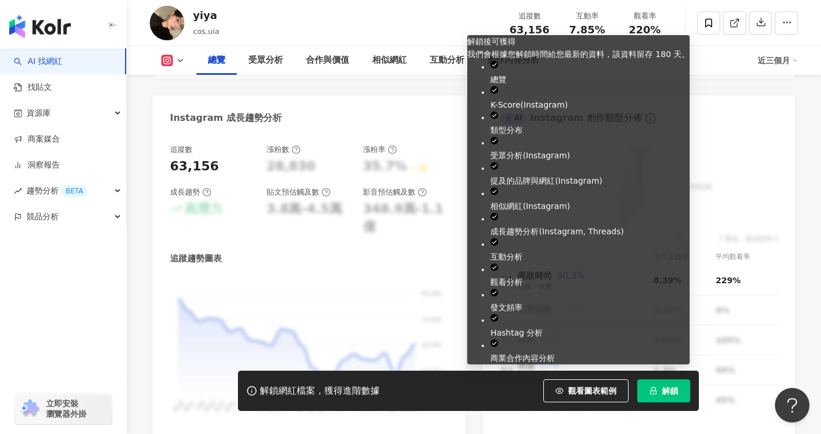
click at [661, 389] on button "解鎖" at bounding box center [663, 391] width 53 height 23
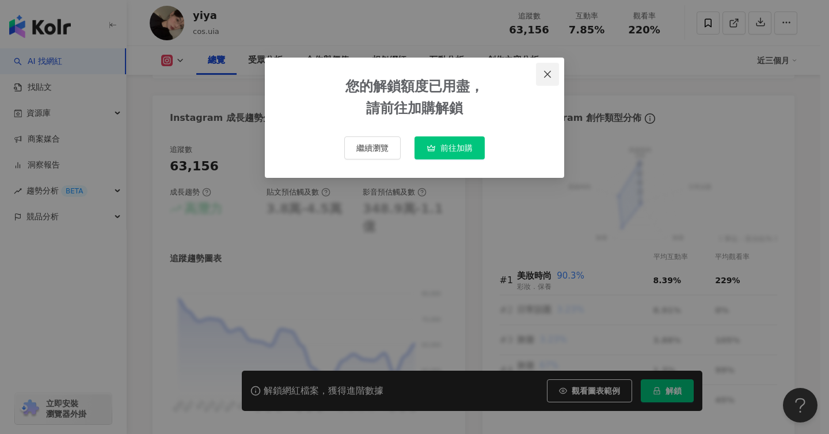
click at [545, 77] on icon "close" at bounding box center [547, 74] width 9 height 9
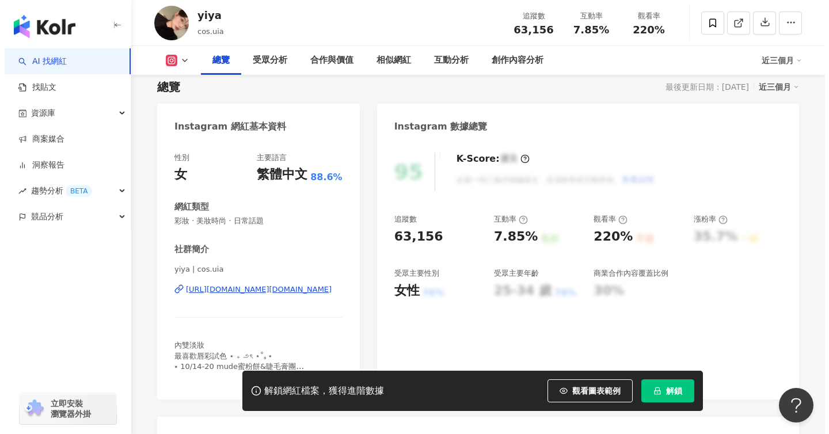
scroll to position [88, 0]
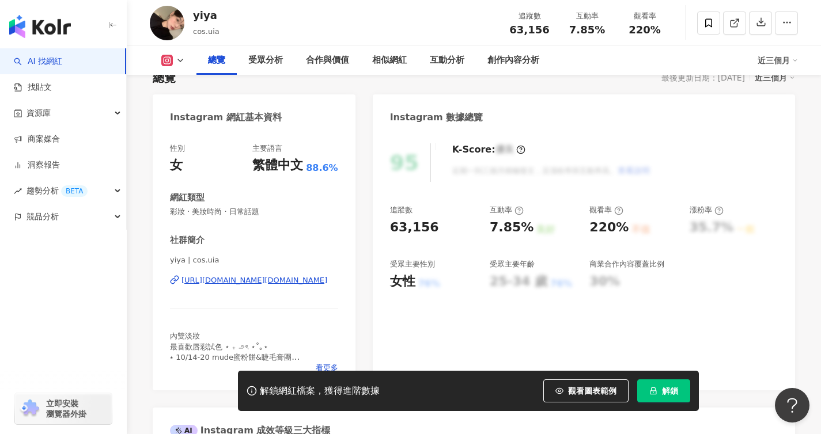
click at [685, 391] on button "解鎖" at bounding box center [663, 391] width 53 height 23
click at [677, 393] on span "解鎖" at bounding box center [670, 390] width 16 height 9
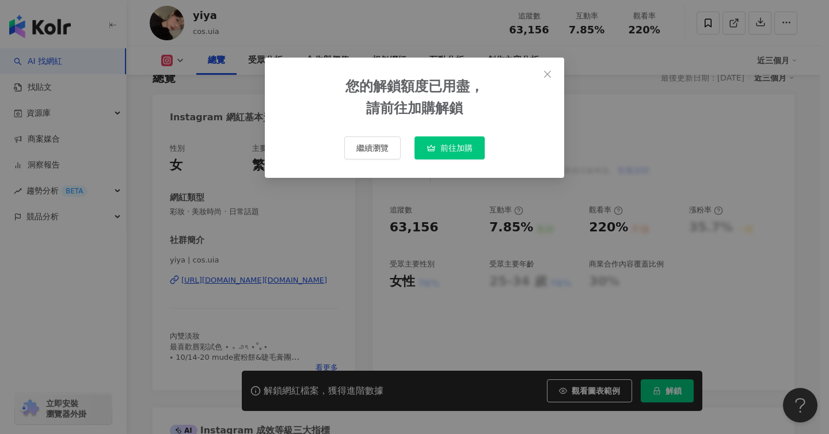
click at [455, 153] on span "前往加購" at bounding box center [457, 147] width 32 height 9
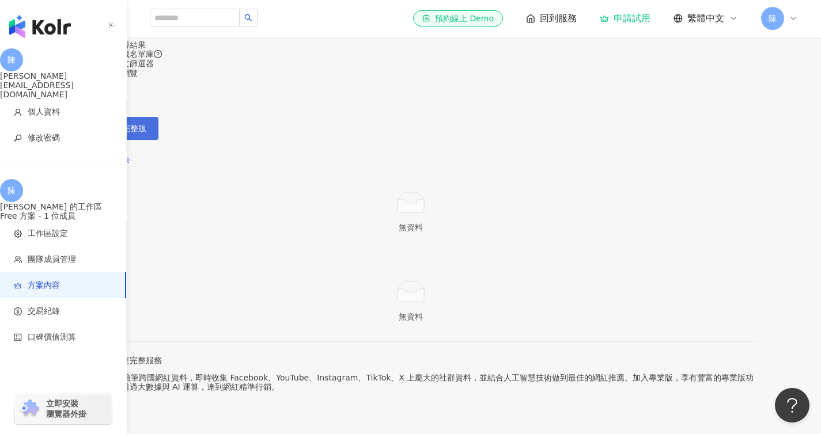
click at [158, 140] on button "申請試用完整版" at bounding box center [111, 128] width 93 height 23
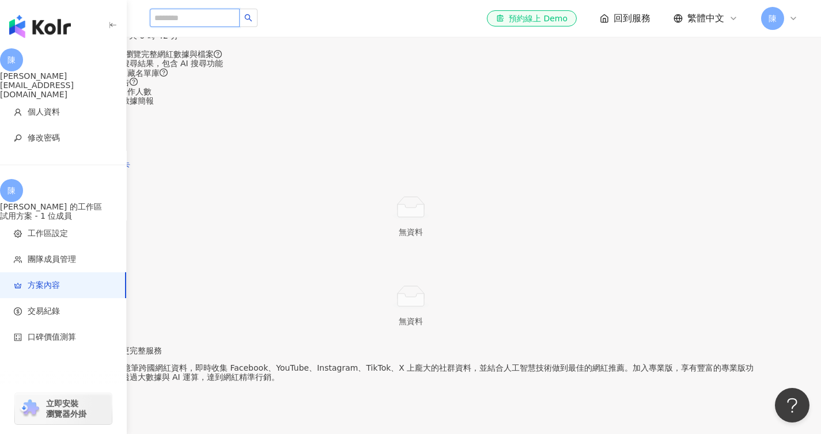
click at [230, 17] on input "search" at bounding box center [195, 18] width 90 height 18
click at [169, 18] on input "search" at bounding box center [195, 18] width 90 height 18
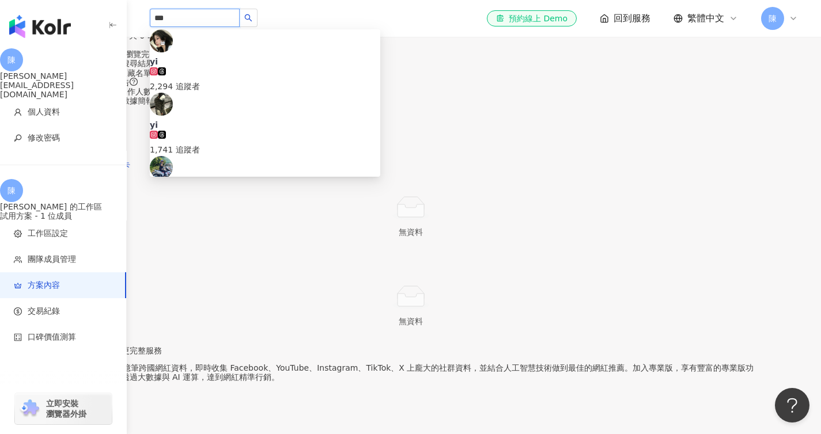
type input "****"
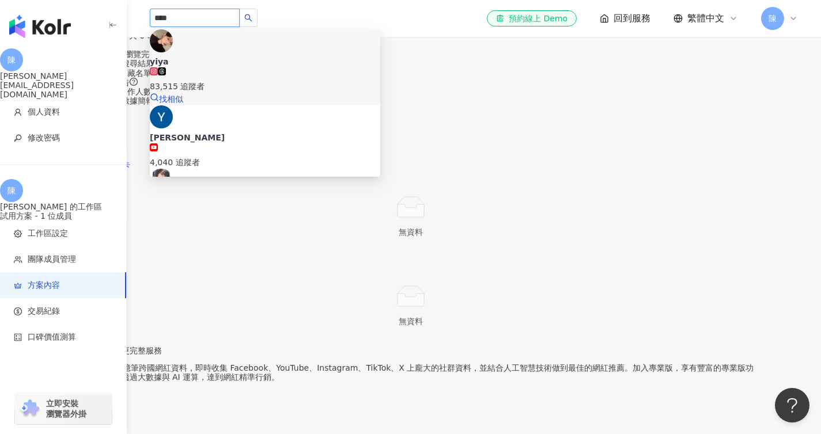
click at [233, 80] on div "83,515 追蹤者" at bounding box center [265, 86] width 230 height 13
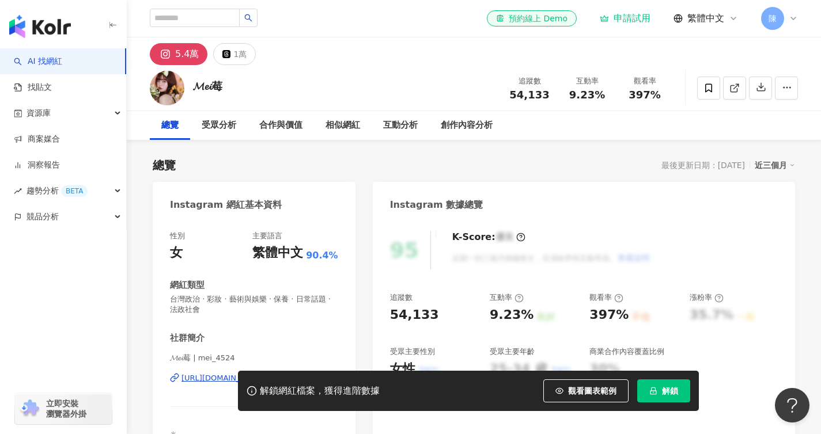
scroll to position [108, 0]
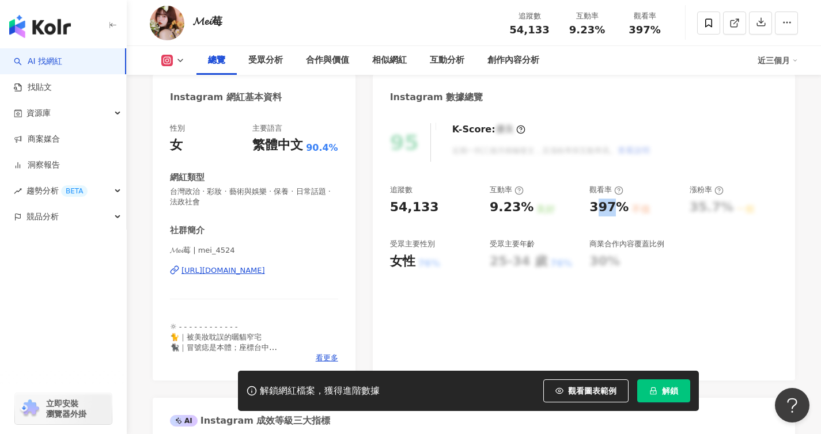
drag, startPoint x: 594, startPoint y: 204, endPoint x: 615, endPoint y: 208, distance: 21.1
click at [615, 208] on div "397%" at bounding box center [608, 208] width 39 height 18
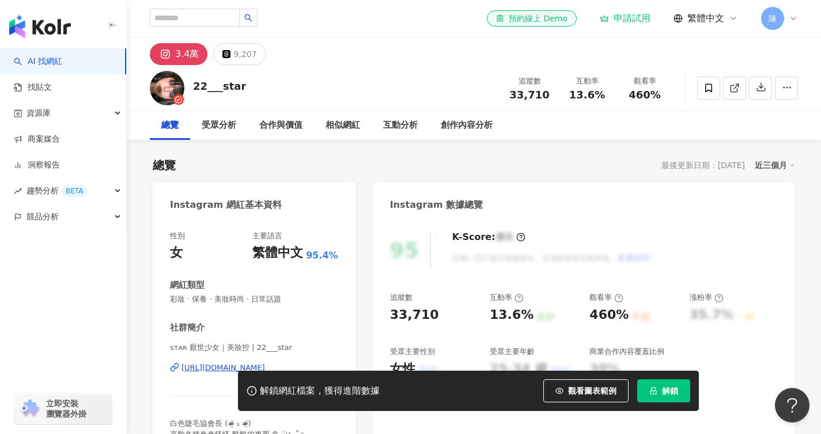
click at [675, 394] on span "解鎖" at bounding box center [670, 390] width 16 height 9
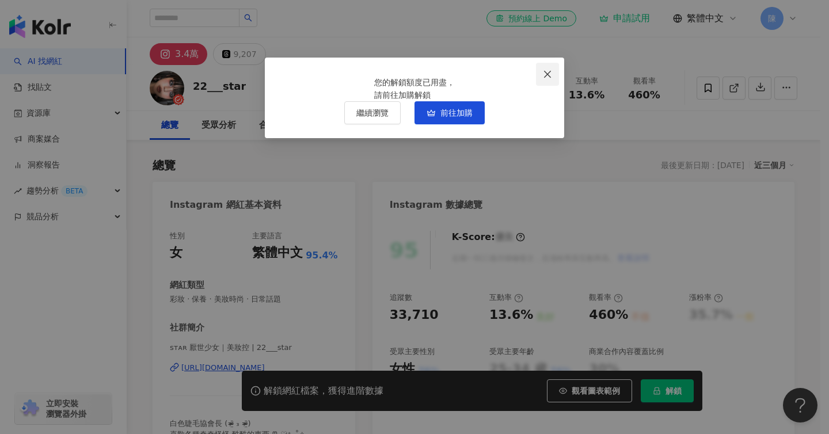
click at [544, 72] on icon "close" at bounding box center [547, 74] width 9 height 9
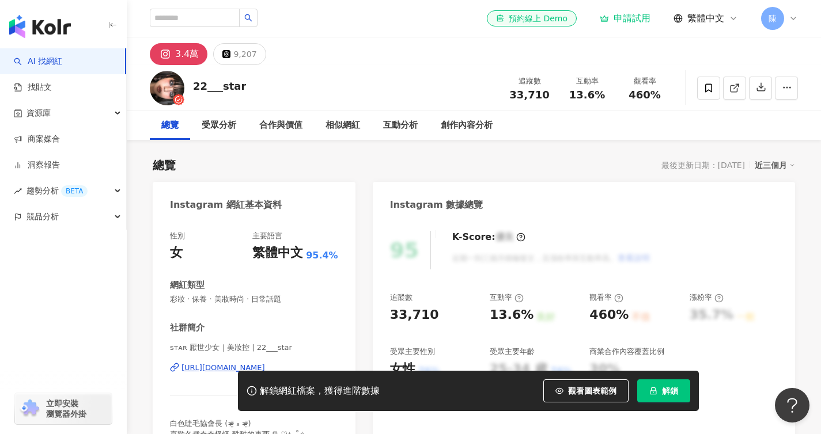
click at [424, 66] on div "22___star 追蹤數 33,710 互動率 13.6% 觀看率 460%" at bounding box center [474, 88] width 694 height 46
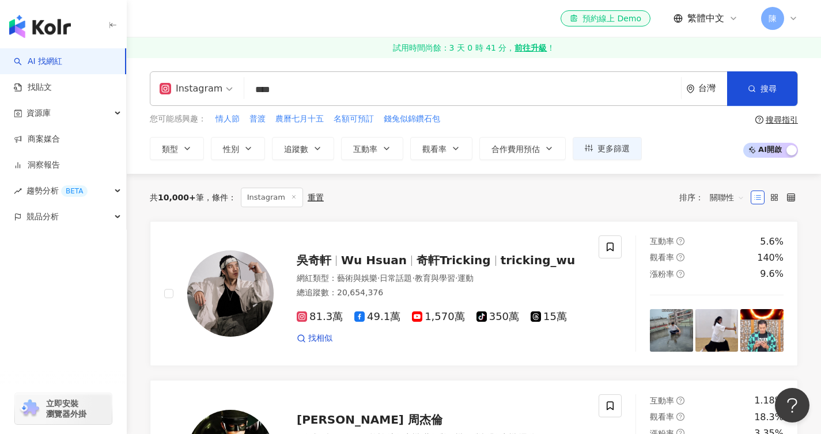
click at [294, 86] on input "****" at bounding box center [462, 90] width 427 height 22
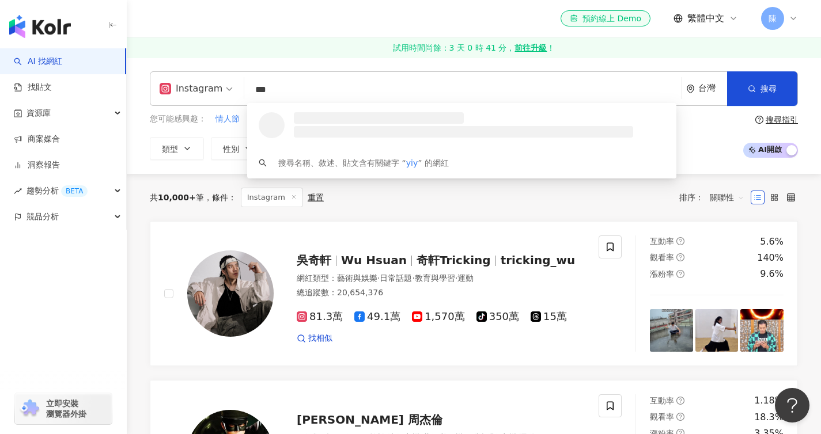
type input "****"
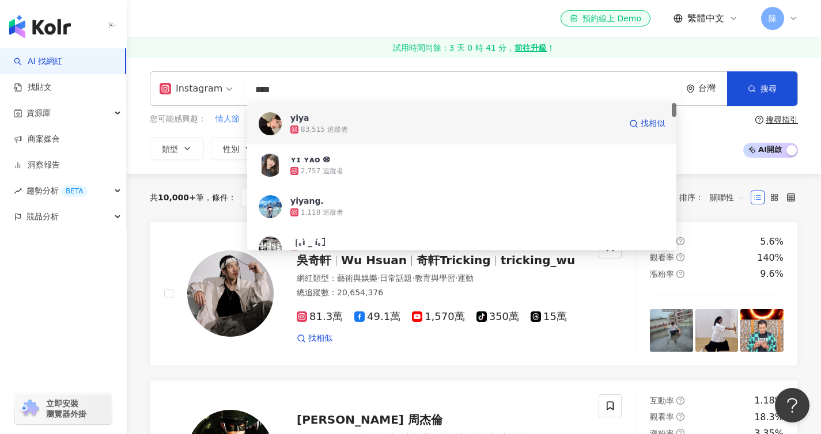
click at [375, 130] on div "83,515 追蹤者" at bounding box center [455, 130] width 330 height 12
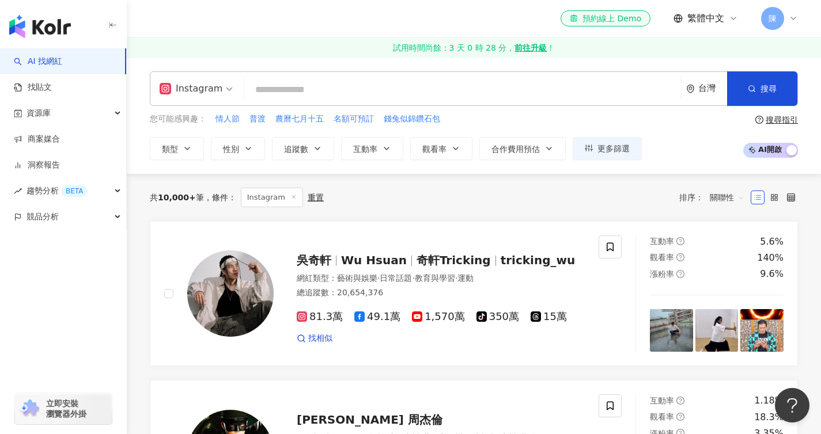
click at [276, 85] on input "search" at bounding box center [462, 90] width 427 height 22
click at [280, 89] on input "search" at bounding box center [462, 90] width 427 height 22
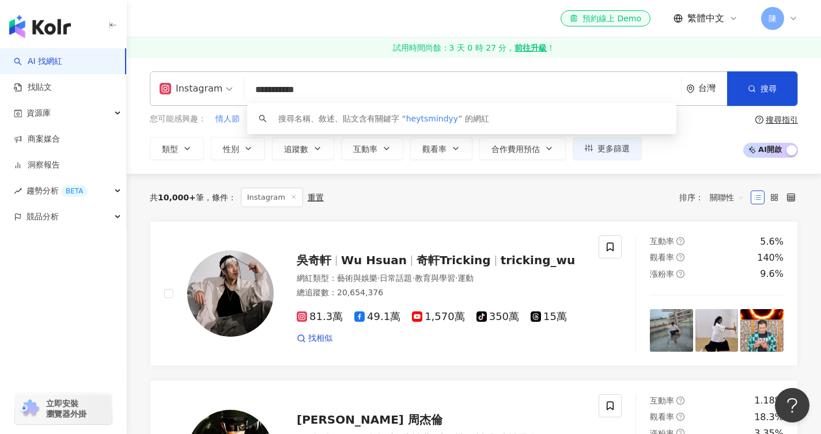
type input "**********"
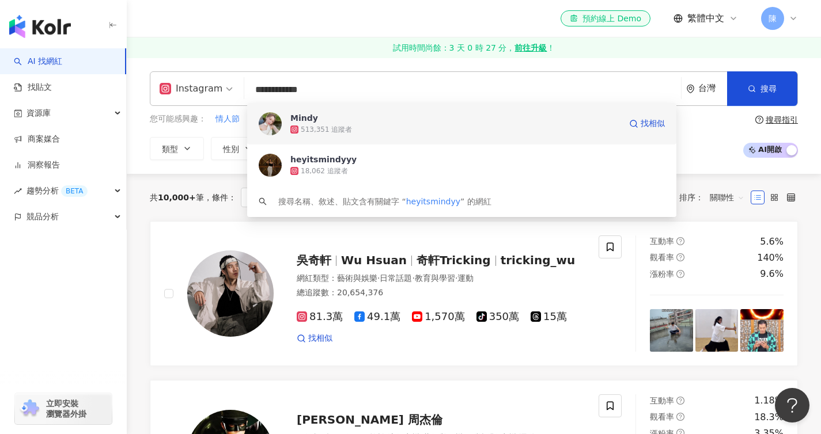
click at [328, 126] on div "513,351 追蹤者" at bounding box center [326, 130] width 51 height 10
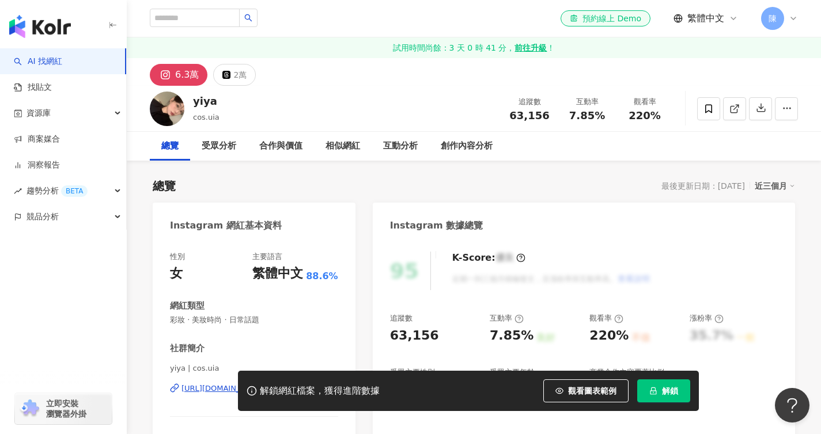
click at [660, 389] on button "解鎖" at bounding box center [663, 391] width 53 height 23
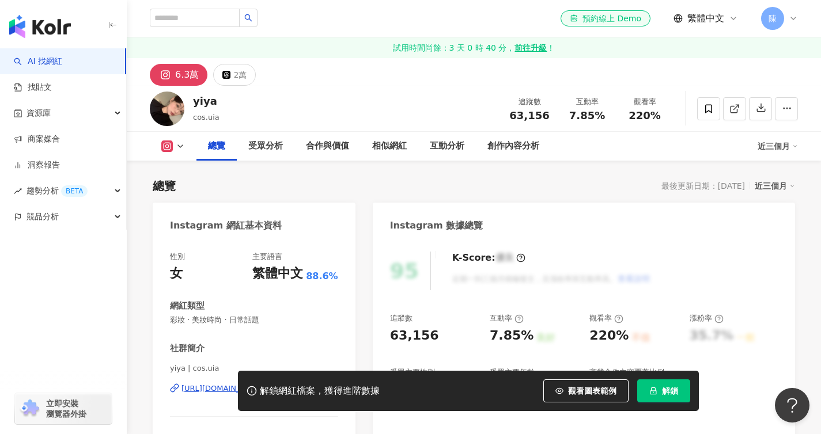
scroll to position [178, 0]
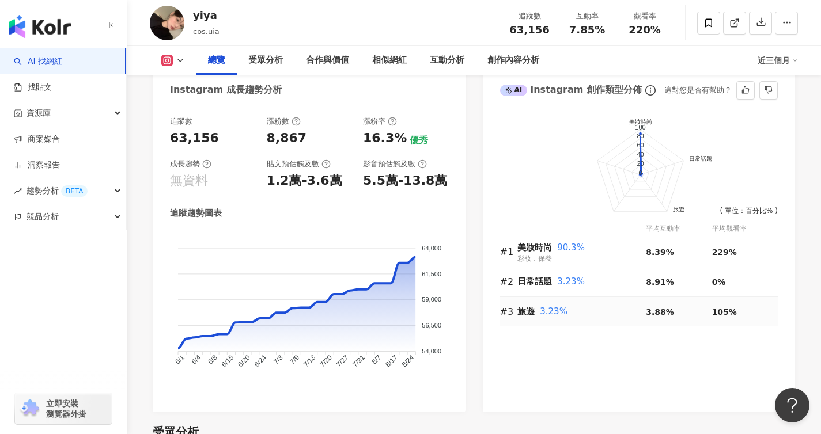
scroll to position [669, 0]
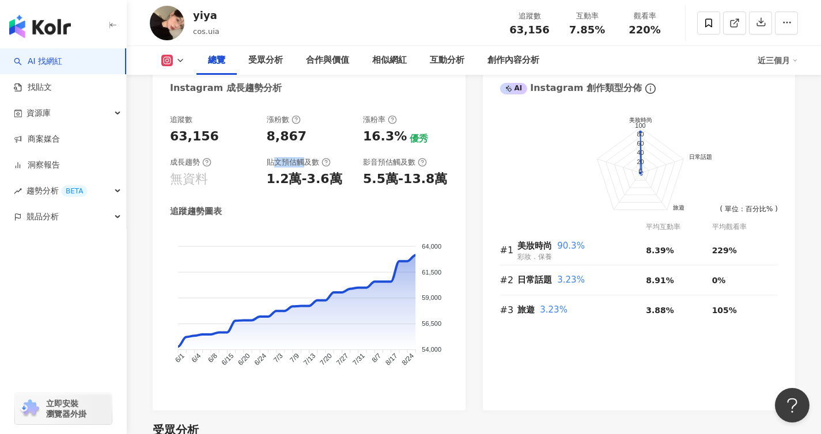
drag, startPoint x: 276, startPoint y: 160, endPoint x: 306, endPoint y: 164, distance: 30.3
click at [306, 164] on div "貼文預估觸及數" at bounding box center [299, 162] width 64 height 10
drag, startPoint x: 275, startPoint y: 177, endPoint x: 320, endPoint y: 183, distance: 45.3
click at [320, 183] on div "1.2萬-3.6萬" at bounding box center [304, 179] width 75 height 18
click at [400, 175] on div "影音預估觸及數 5.5萬-13.8萬" at bounding box center [405, 172] width 85 height 31
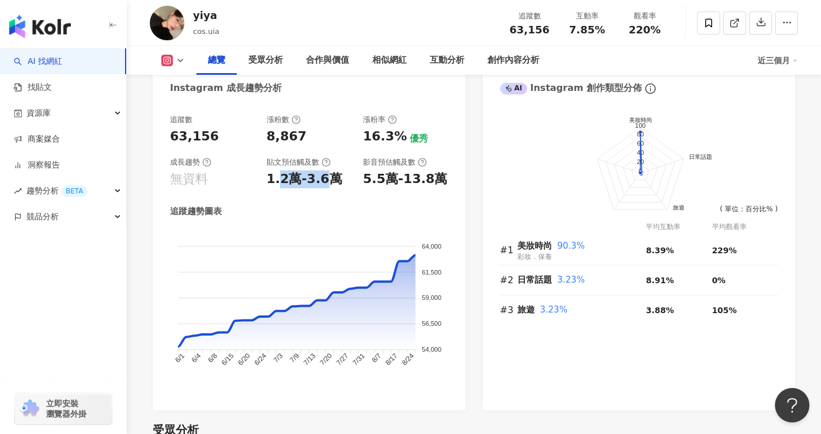
click at [401, 180] on div "5.5萬-13.8萬" at bounding box center [405, 179] width 84 height 18
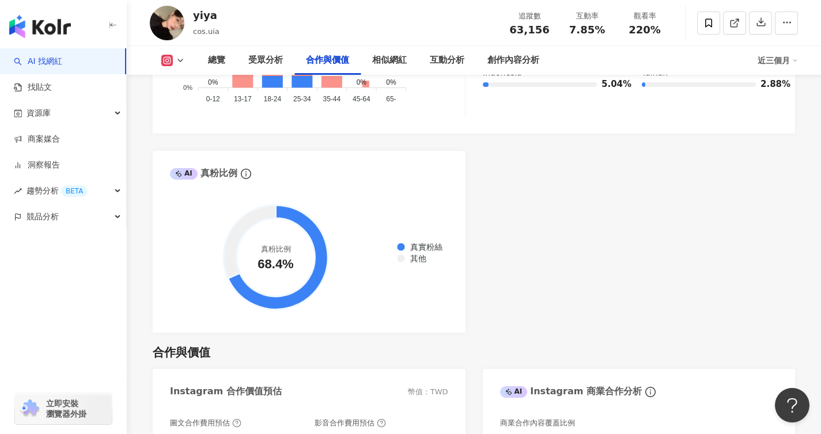
scroll to position [1612, 0]
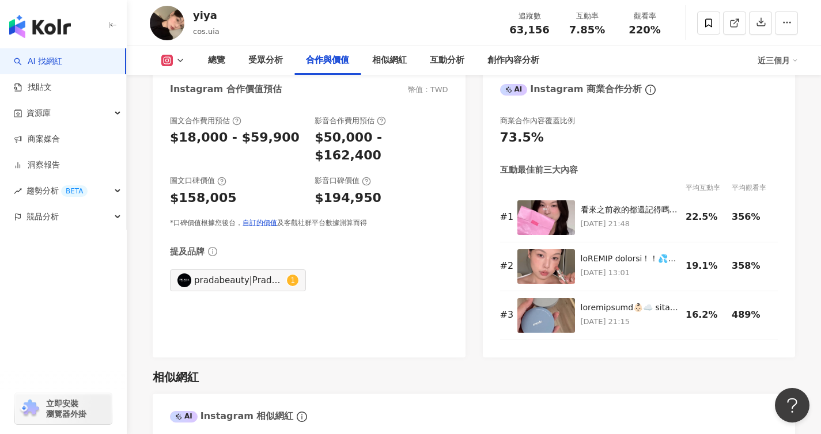
drag, startPoint x: 325, startPoint y: 137, endPoint x: 360, endPoint y: 140, distance: 34.7
click at [360, 140] on div "$50,000 - $162,400" at bounding box center [380, 147] width 133 height 36
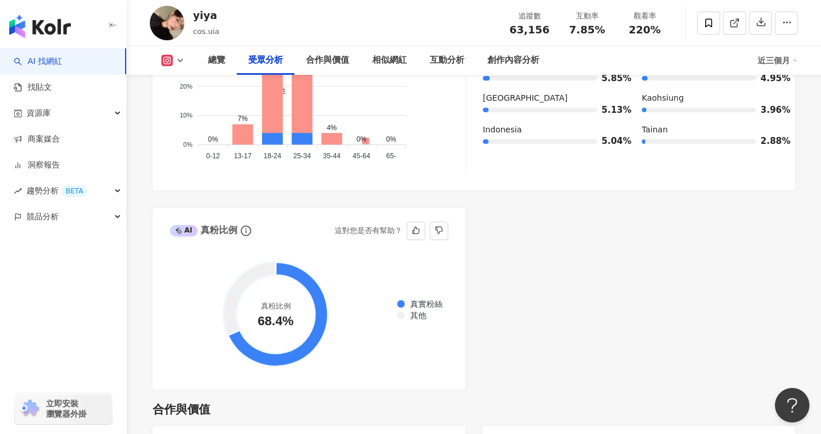
scroll to position [1190, 0]
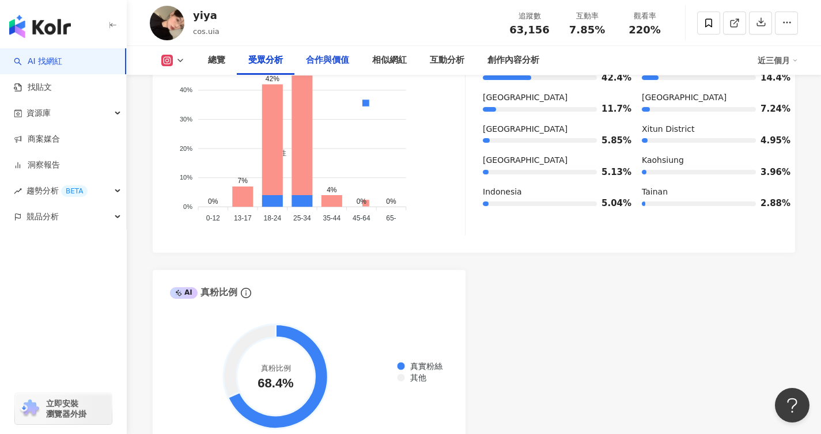
click at [344, 60] on div "合作與價值" at bounding box center [327, 61] width 43 height 14
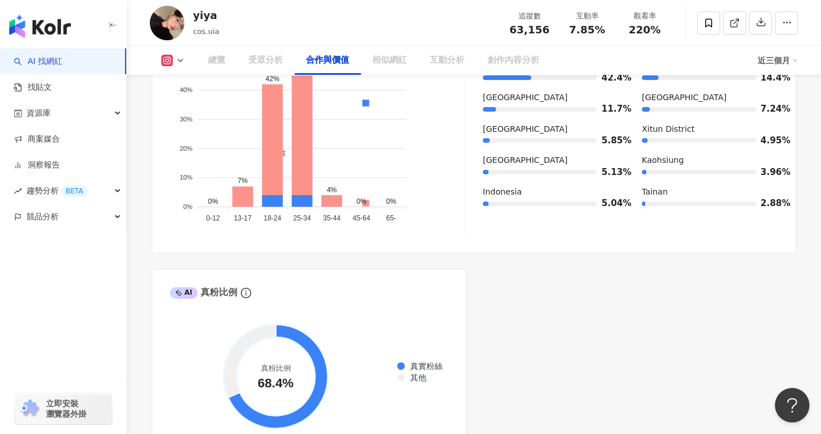
scroll to position [1567, 0]
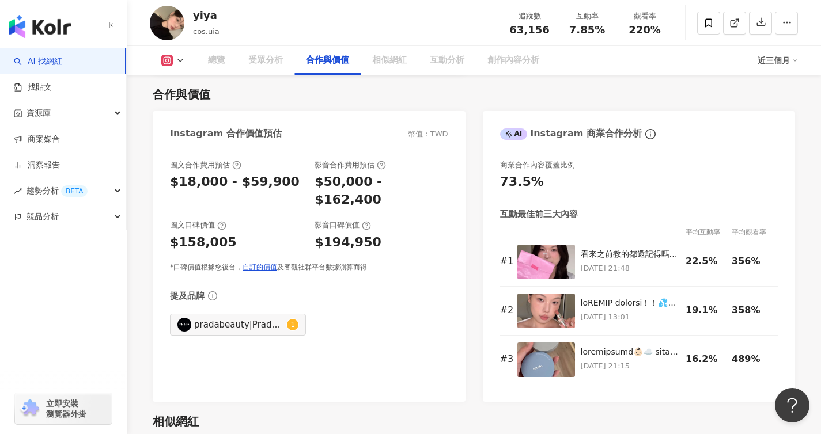
click at [383, 59] on div "相似網紅" at bounding box center [389, 61] width 35 height 14
click at [381, 65] on div "相似網紅" at bounding box center [389, 61] width 35 height 14
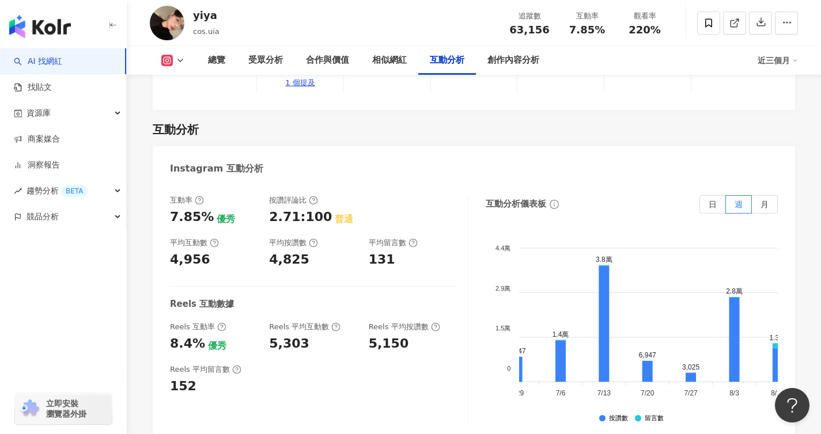
scroll to position [0, 252]
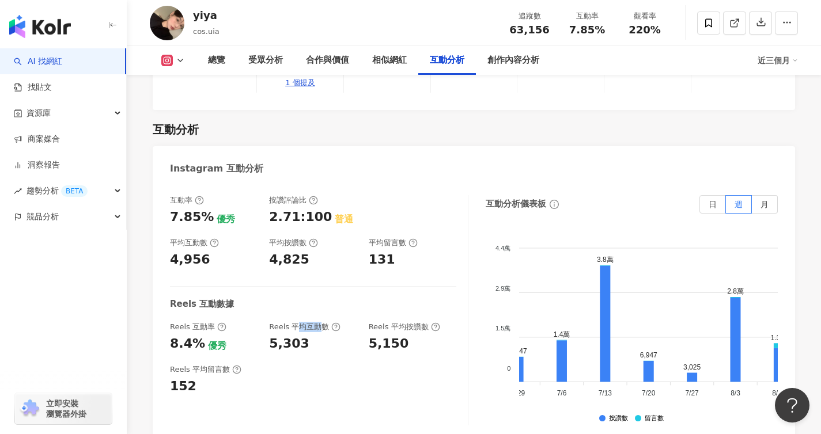
drag, startPoint x: 294, startPoint y: 253, endPoint x: 323, endPoint y: 255, distance: 28.9
click at [323, 322] on div "Reels 平均互動數" at bounding box center [304, 327] width 71 height 10
click at [324, 335] on div "5,303" at bounding box center [313, 344] width 88 height 18
drag, startPoint x: 271, startPoint y: 252, endPoint x: 317, endPoint y: 257, distance: 47.0
click at [317, 322] on div "Reels 平均互動數 5,303" at bounding box center [313, 337] width 88 height 31
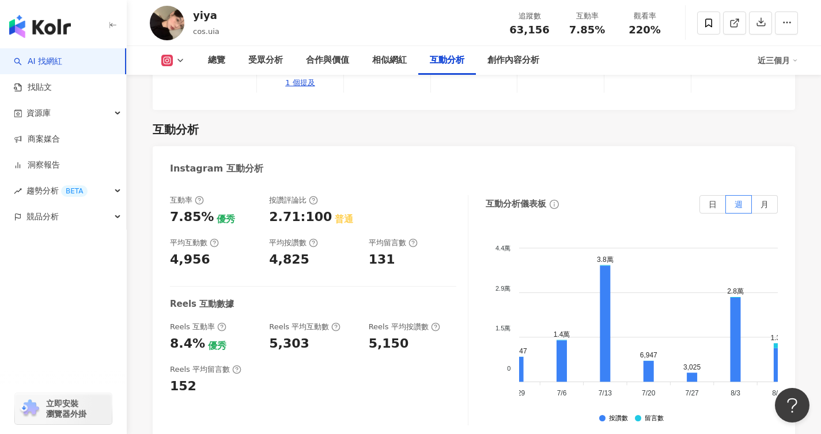
click at [328, 280] on div "互動率 7.85% 優秀 按讚評論比 2.71:100 普通 平均互動數 4,956 平均按讚數 4,825 平均留言數 131 Reels 互動數據 Ree…" at bounding box center [319, 310] width 298 height 230
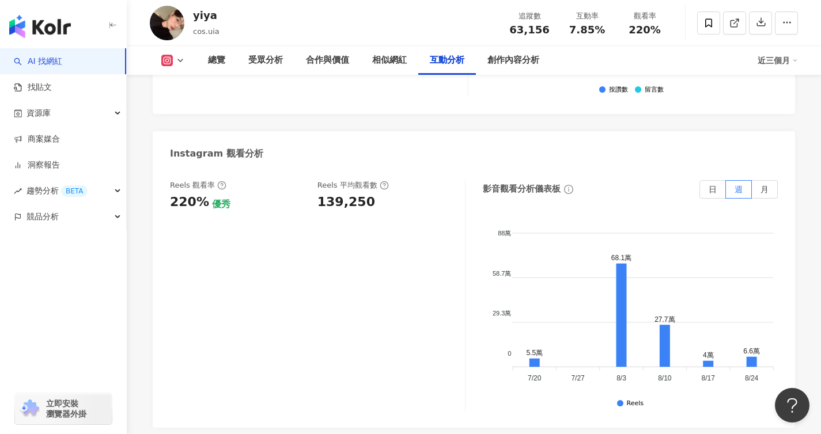
scroll to position [0, 368]
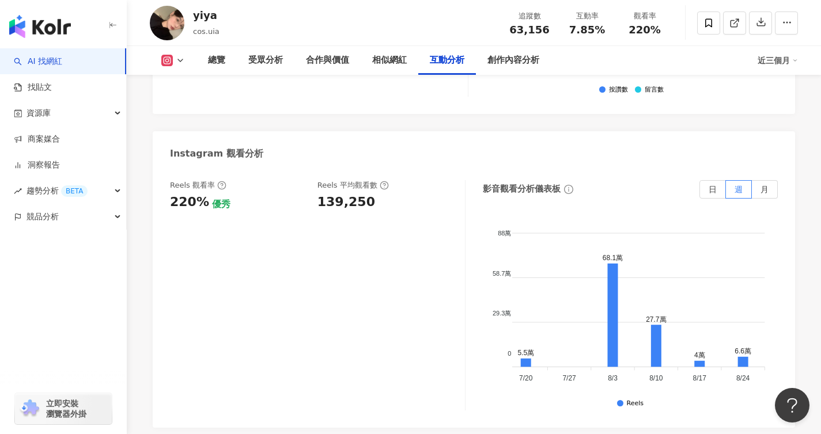
click at [358, 272] on div "Reels 觀看率 220% 優秀 Reels 平均觀看數 139,250" at bounding box center [317, 295] width 295 height 230
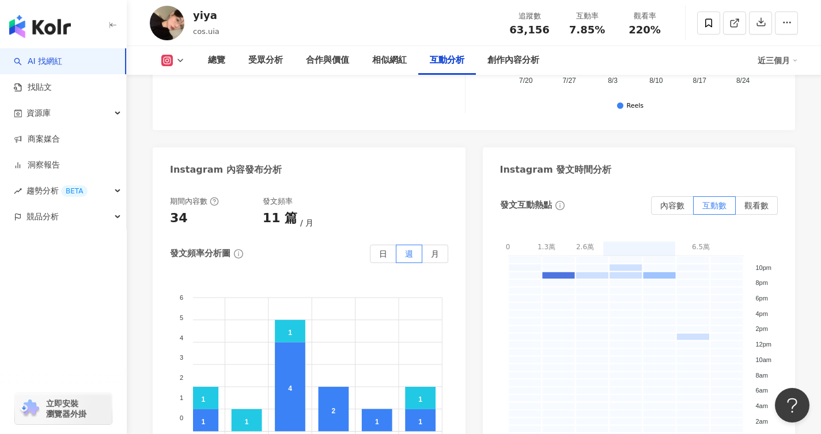
scroll to position [0, 374]
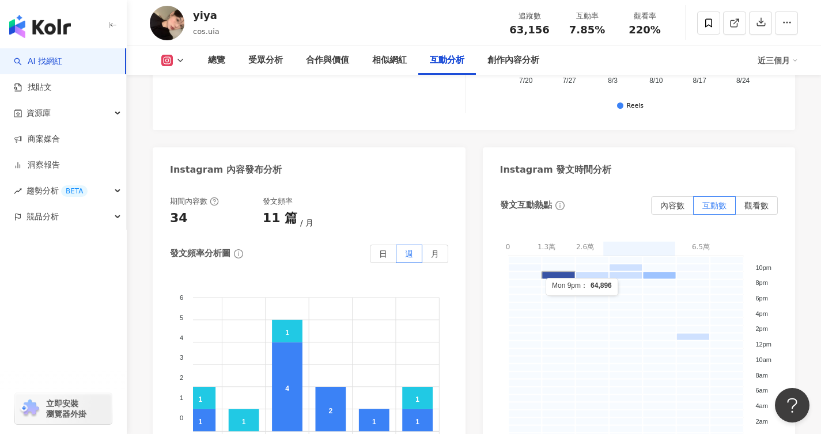
click at [545, 271] on rect at bounding box center [557, 274] width 33 height 7
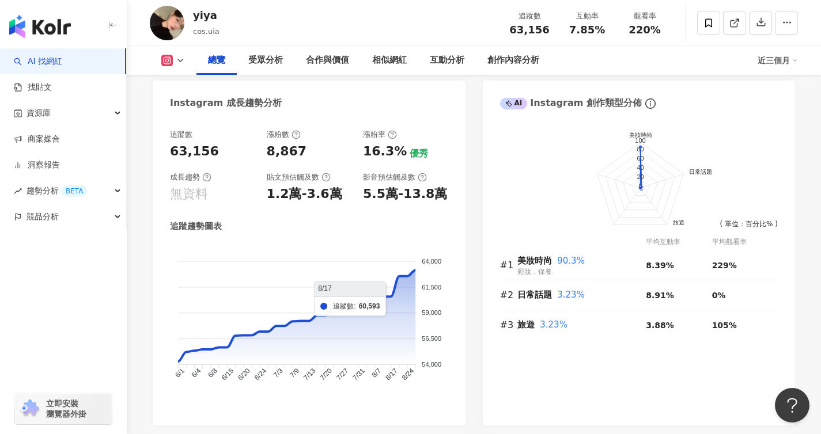
scroll to position [653, 0]
drag, startPoint x: 641, startPoint y: 156, endPoint x: 676, endPoint y: 222, distance: 74.7
click at [676, 222] on g "美妝時尚 日常話題 旅遊 100 80 60 40 20 0" at bounding box center [654, 179] width 115 height 94
click at [575, 269] on div "美妝時尚 90.3% 彩妝．保養" at bounding box center [581, 266] width 129 height 24
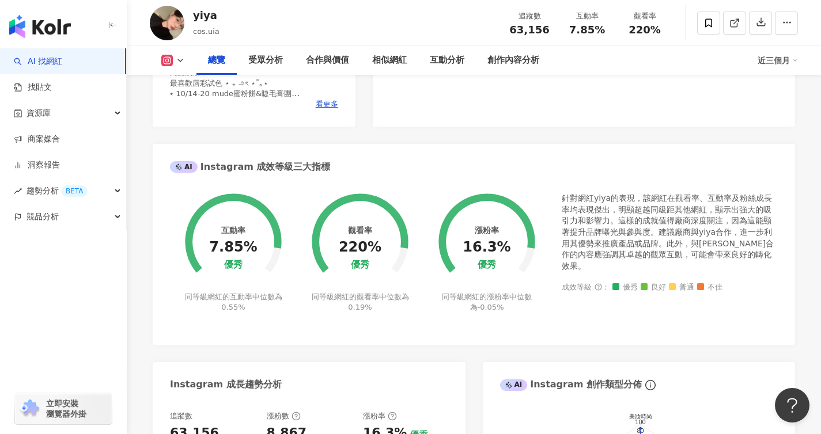
scroll to position [385, 0]
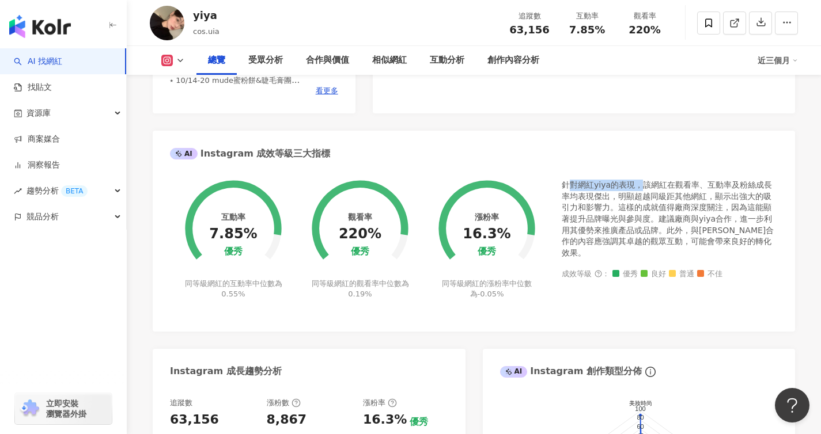
drag, startPoint x: 571, startPoint y: 187, endPoint x: 641, endPoint y: 189, distance: 69.7
click at [641, 189] on div "針對網紅yiya的表現，該網紅在觀看率、互動率及粉絲成長率均表現傑出，明顯超越同級距其他網紅，顯示出強大的吸引力和影響力。這樣的成就值得廠商深度關注，因為這能…" at bounding box center [670, 219] width 216 height 79
drag, startPoint x: 657, startPoint y: 188, endPoint x: 768, endPoint y: 188, distance: 111.2
click at [768, 188] on div "針對網紅yiya的表現，該網紅在觀看率、互動率及粉絲成長率均表現傑出，明顯超越同級距其他網紅，顯示出強大的吸引力和影響力。這樣的成就值得廠商深度關注，因為這能…" at bounding box center [670, 219] width 216 height 79
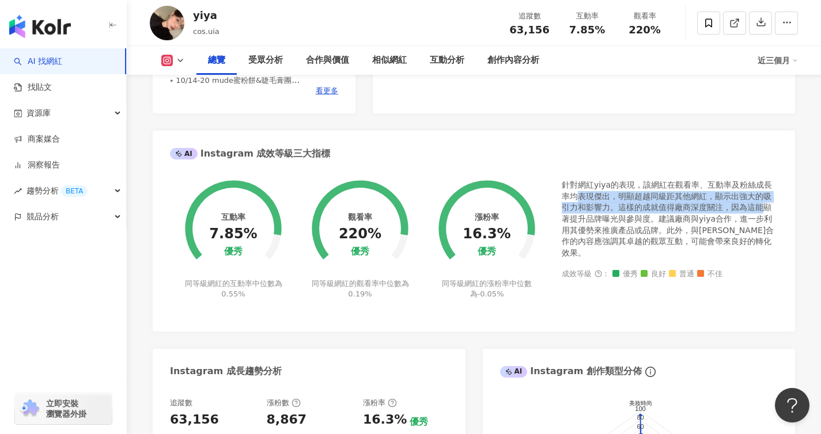
drag, startPoint x: 578, startPoint y: 199, endPoint x: 760, endPoint y: 202, distance: 182.0
click at [760, 202] on div "針對網紅yiya的表現，該網紅在觀看率、互動率及粉絲成長率均表現傑出，明顯超越同級距其他網紅，顯示出強大的吸引力和影響力。這樣的成就值得廠商深度關注，因為這能…" at bounding box center [670, 219] width 216 height 79
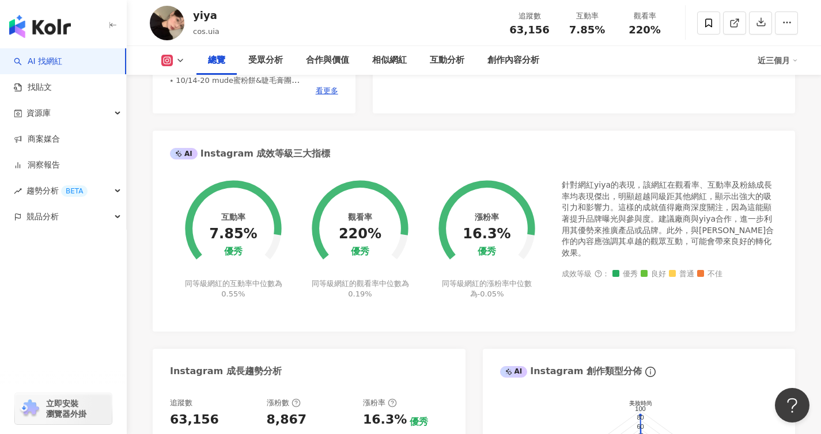
click at [722, 219] on div "針對網紅yiya的表現，該網紅在觀看率、互動率及粉絲成長率均表現傑出，明顯超越同級距其他網紅，顯示出強大的吸引力和影響力。這樣的成就值得廠商深度關注，因為這能…" at bounding box center [670, 219] width 216 height 79
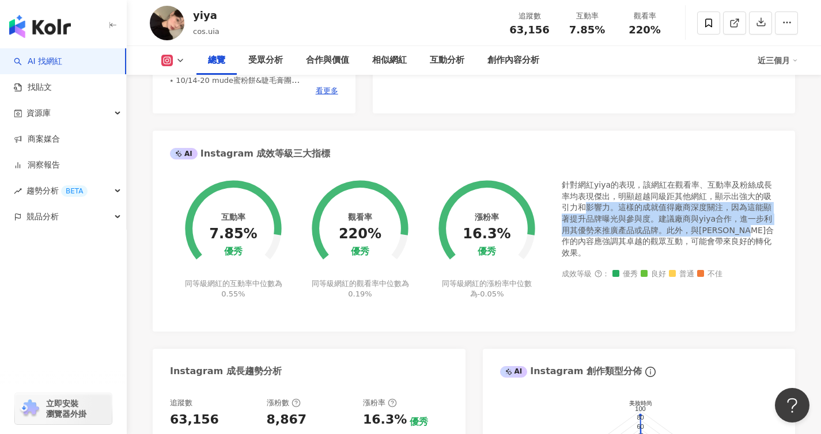
drag, startPoint x: 586, startPoint y: 208, endPoint x: 763, endPoint y: 231, distance: 178.3
click at [763, 231] on div "針對網紅yiya的表現，該網紅在觀看率、互動率及粉絲成長率均表現傑出，明顯超越同級距其他網紅，顯示出強大的吸引力和影響力。這樣的成就值得廠商深度關注，因為這能…" at bounding box center [670, 219] width 216 height 79
click at [632, 235] on div "針對網紅yiya的表現，該網紅在觀看率、互動率及粉絲成長率均表現傑出，明顯超越同級距其他網紅，顯示出強大的吸引力和影響力。這樣的成就值得廠商深度關注，因為這能…" at bounding box center [670, 219] width 216 height 79
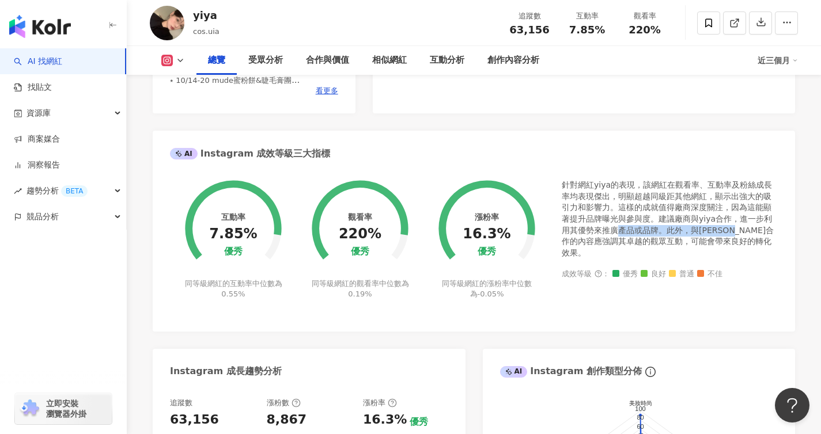
drag, startPoint x: 617, startPoint y: 227, endPoint x: 738, endPoint y: 230, distance: 121.0
click at [738, 230] on div "針對網紅yiya的表現，該網紅在觀看率、互動率及粉絲成長率均表現傑出，明顯超越同級距其他網紅，顯示出強大的吸引力和影響力。這樣的成就值得廠商深度關注，因為這能…" at bounding box center [670, 219] width 216 height 79
click at [722, 239] on div "針對網紅yiya的表現，該網紅在觀看率、互動率及粉絲成長率均表現傑出，明顯超越同級距其他網紅，顯示出強大的吸引力和影響力。這樣的成就值得廠商深度關注，因為這能…" at bounding box center [670, 219] width 216 height 79
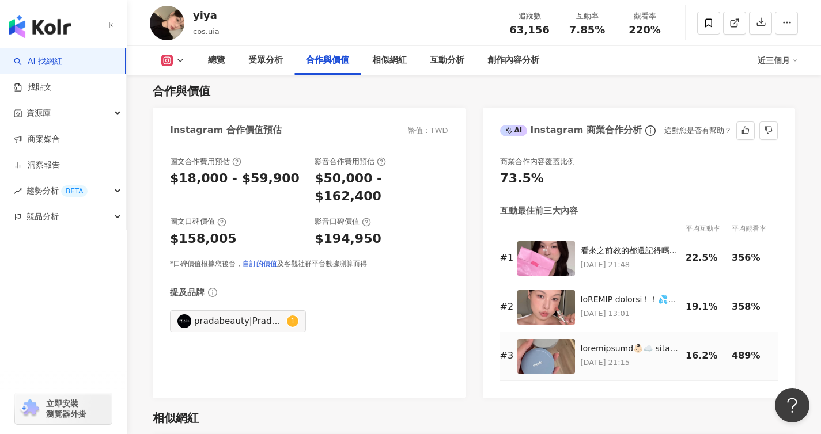
scroll to position [1567, 0]
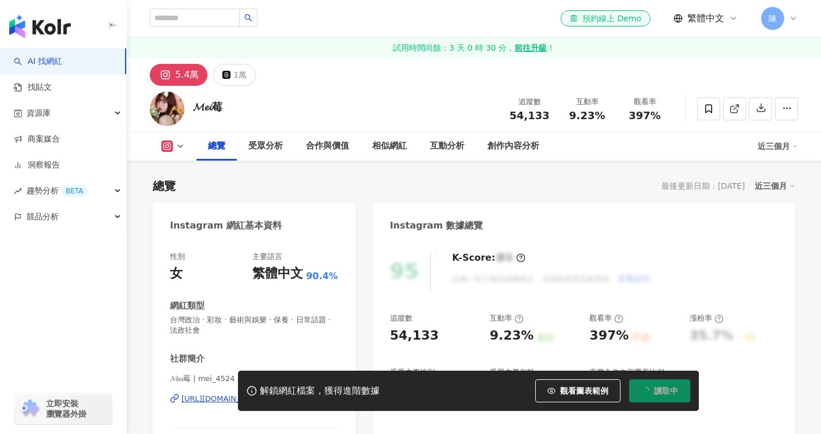
scroll to position [128, 0]
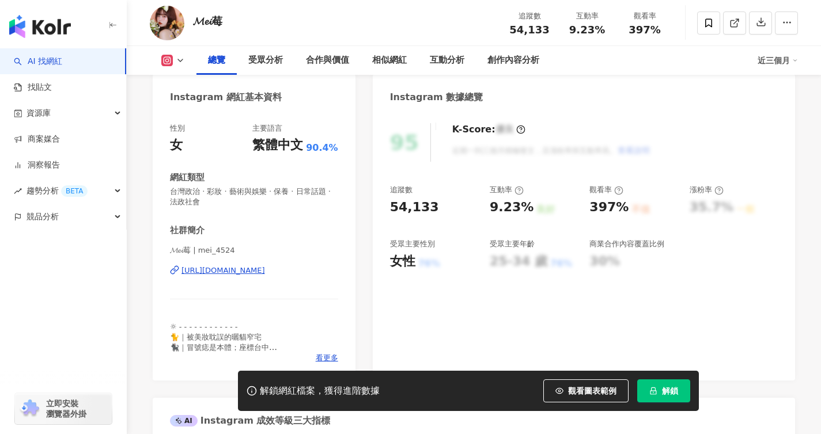
click at [668, 397] on button "解鎖" at bounding box center [663, 391] width 53 height 23
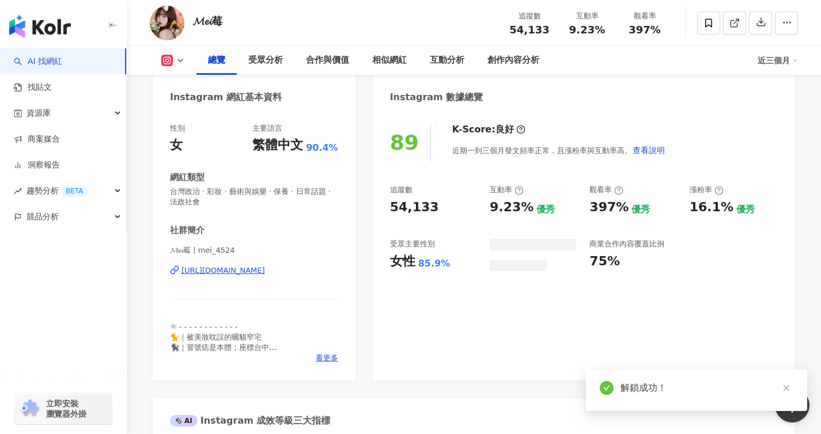
click at [787, 391] on icon "close" at bounding box center [786, 388] width 8 height 8
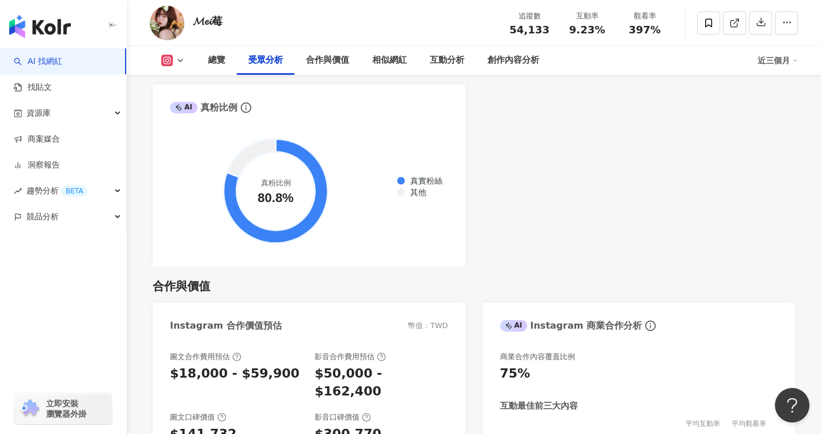
scroll to position [1386, 0]
click at [247, 150] on icon at bounding box center [251, 157] width 49 height 38
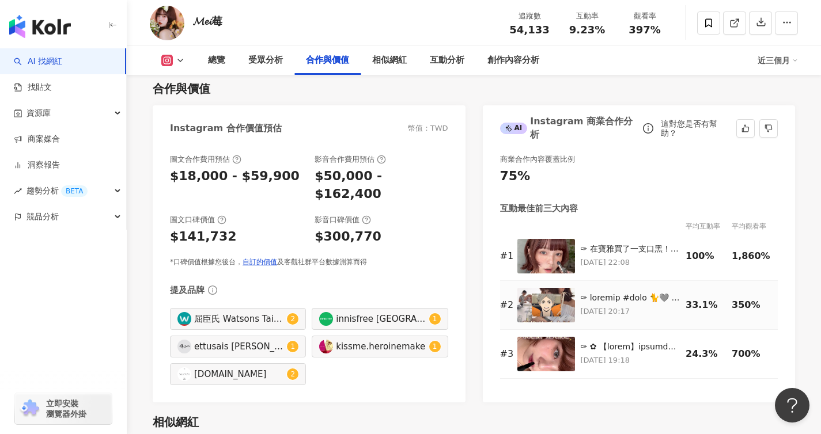
scroll to position [1583, 0]
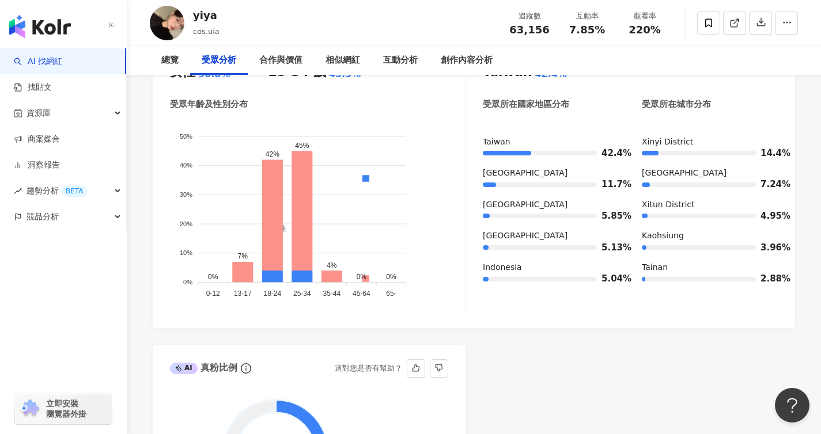
scroll to position [1207, 0]
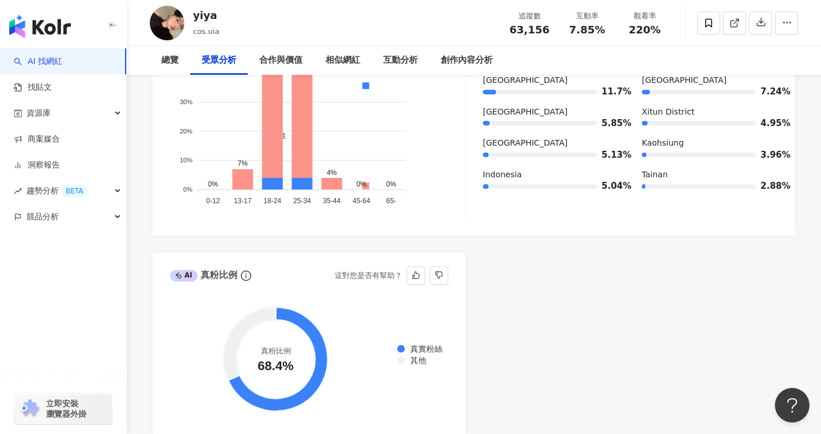
click at [285, 382] on circle at bounding box center [276, 359] width 78 height 78
click at [273, 359] on circle at bounding box center [276, 359] width 78 height 78
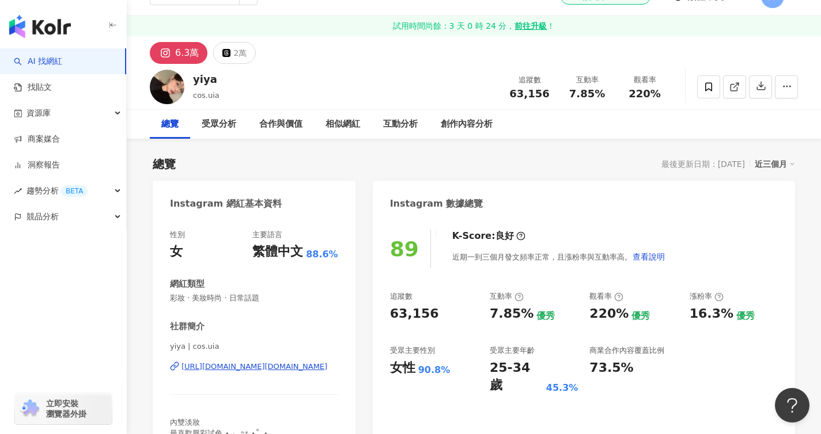
scroll to position [0, 0]
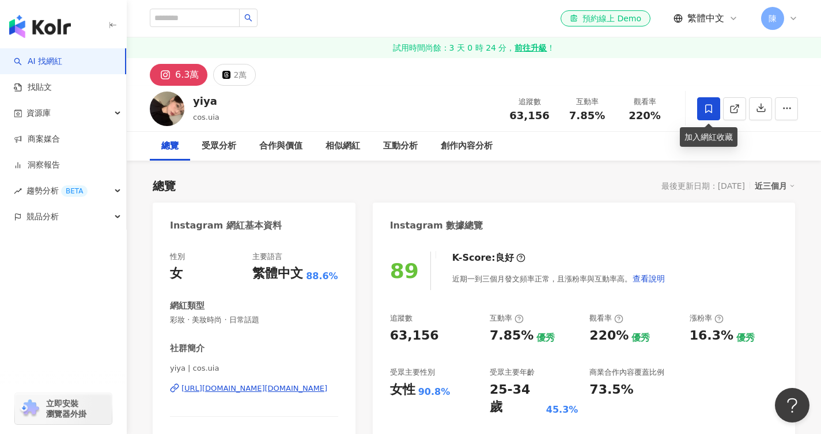
click at [703, 104] on icon at bounding box center [708, 109] width 10 height 10
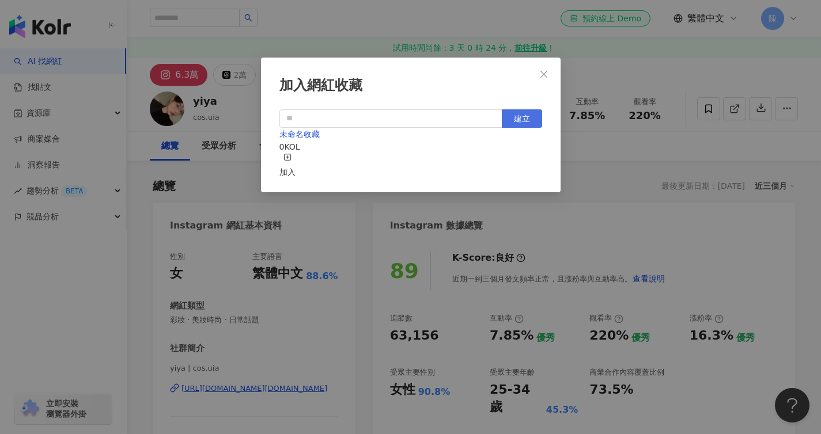
click at [514, 117] on span "建立" at bounding box center [522, 118] width 16 height 9
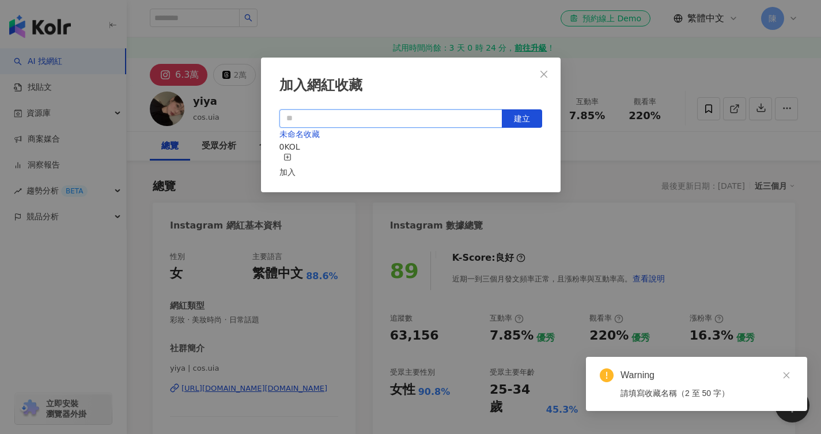
click at [393, 121] on input "text" at bounding box center [390, 118] width 223 height 18
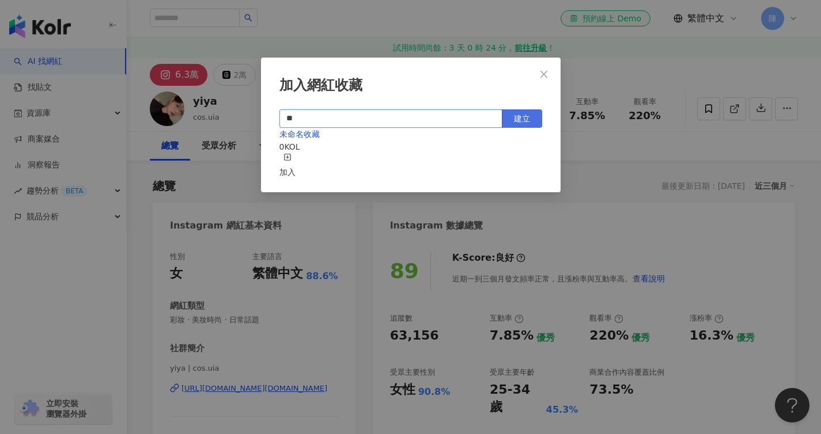
click at [518, 122] on span "建立" at bounding box center [522, 118] width 16 height 9
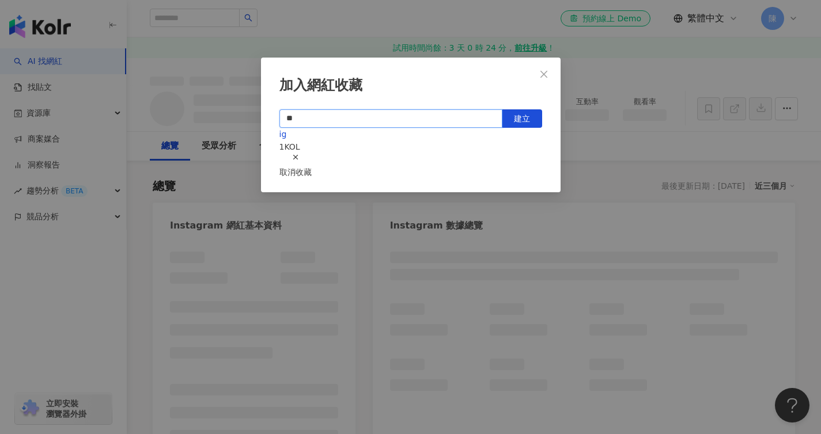
type input "**"
click at [542, 77] on icon "close" at bounding box center [543, 74] width 9 height 9
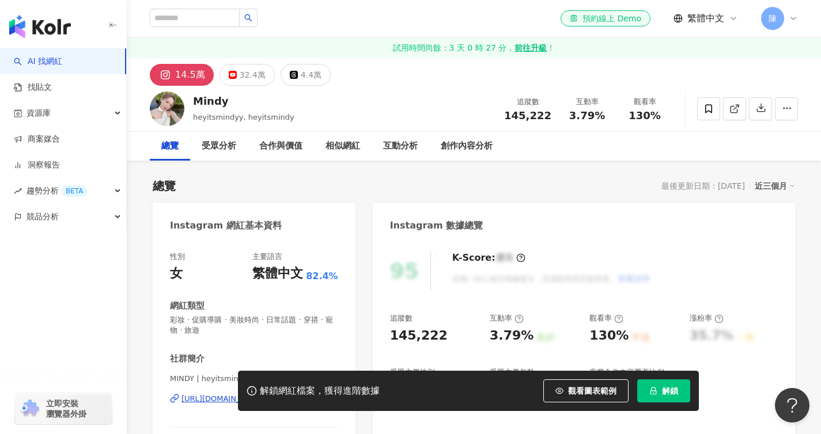
click at [654, 394] on icon "lock" at bounding box center [653, 391] width 8 height 8
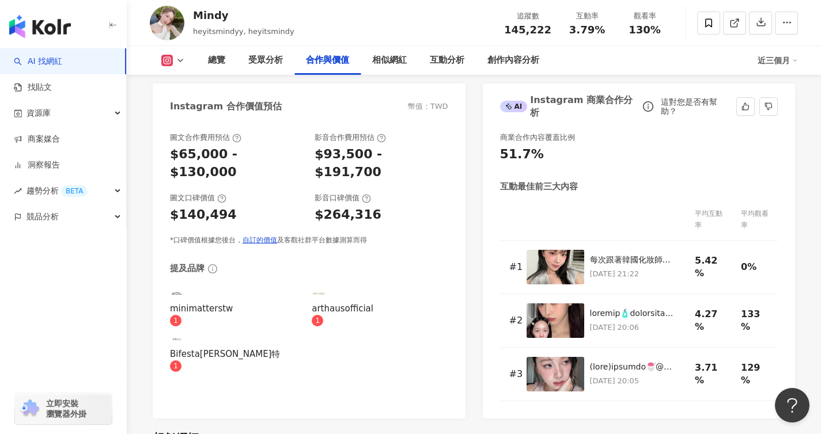
scroll to position [1576, 0]
